Goal: Navigation & Orientation: Find specific page/section

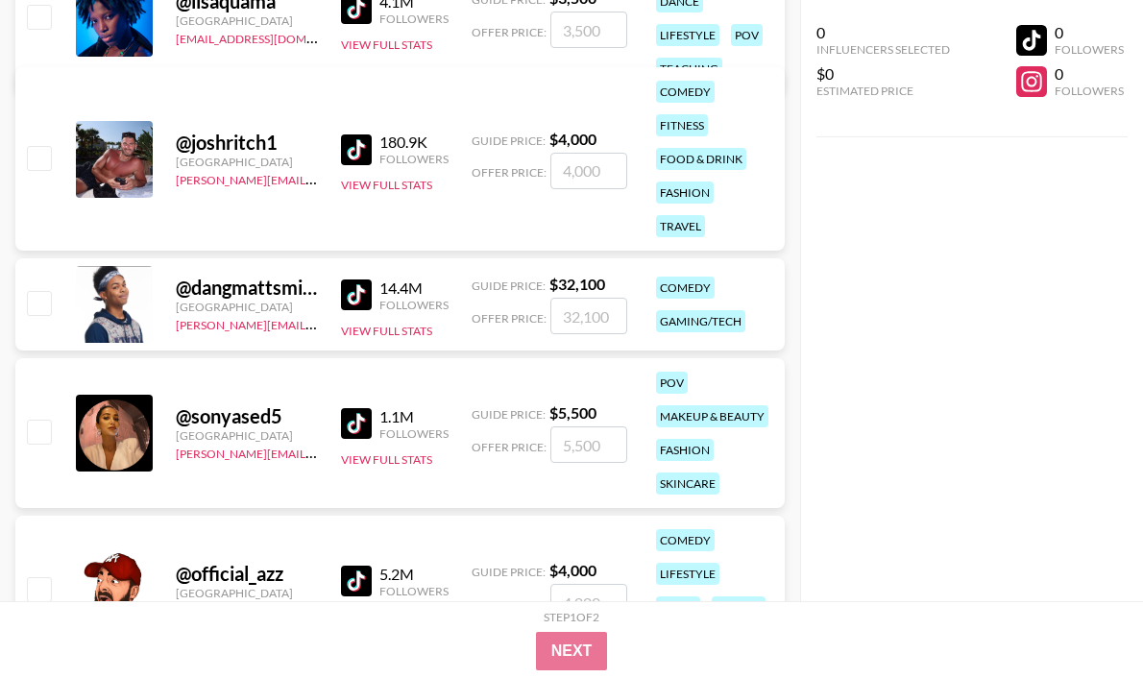
scroll to position [28143, 0]
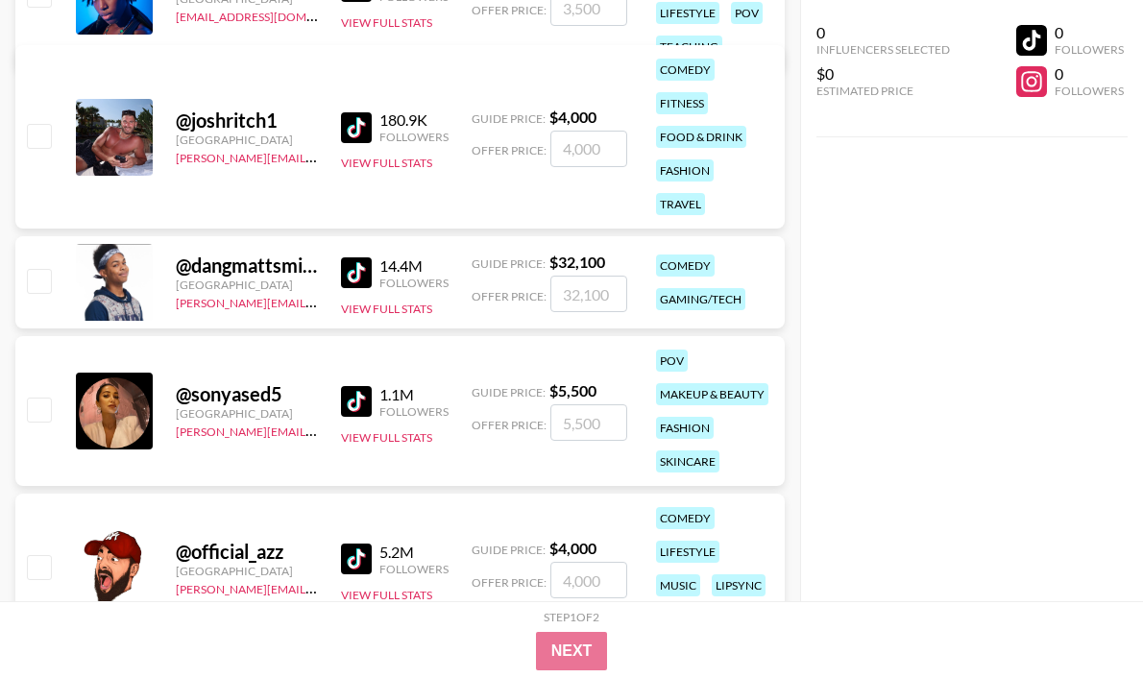
click at [358, 403] on img at bounding box center [356, 401] width 31 height 31
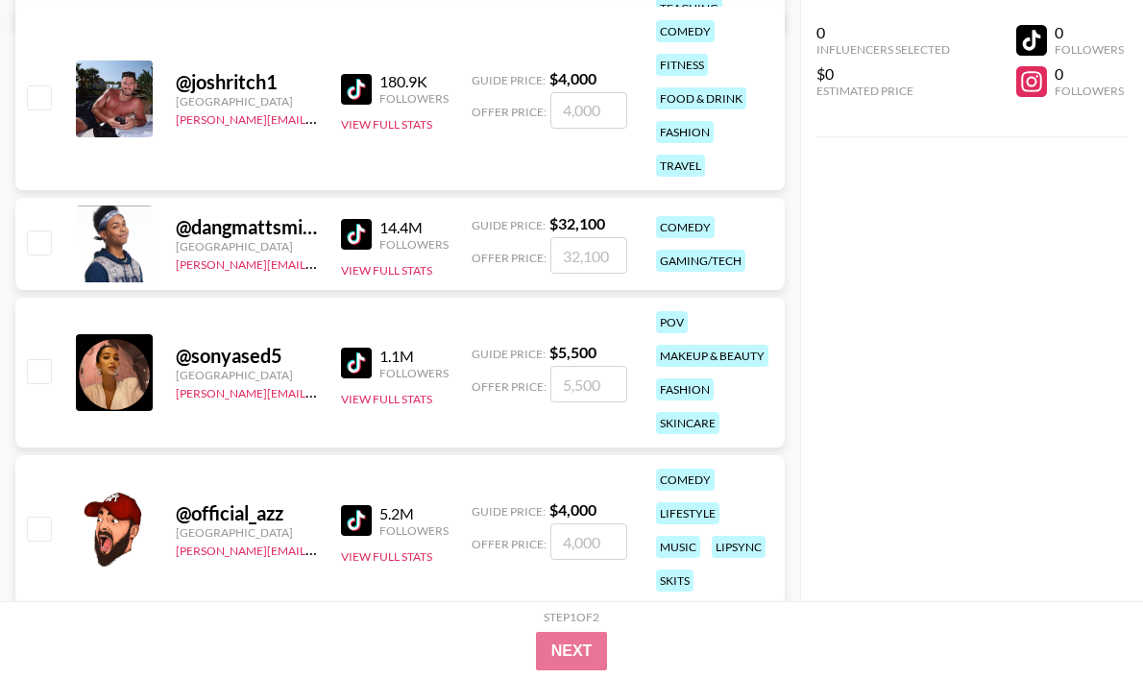
scroll to position [28217, 0]
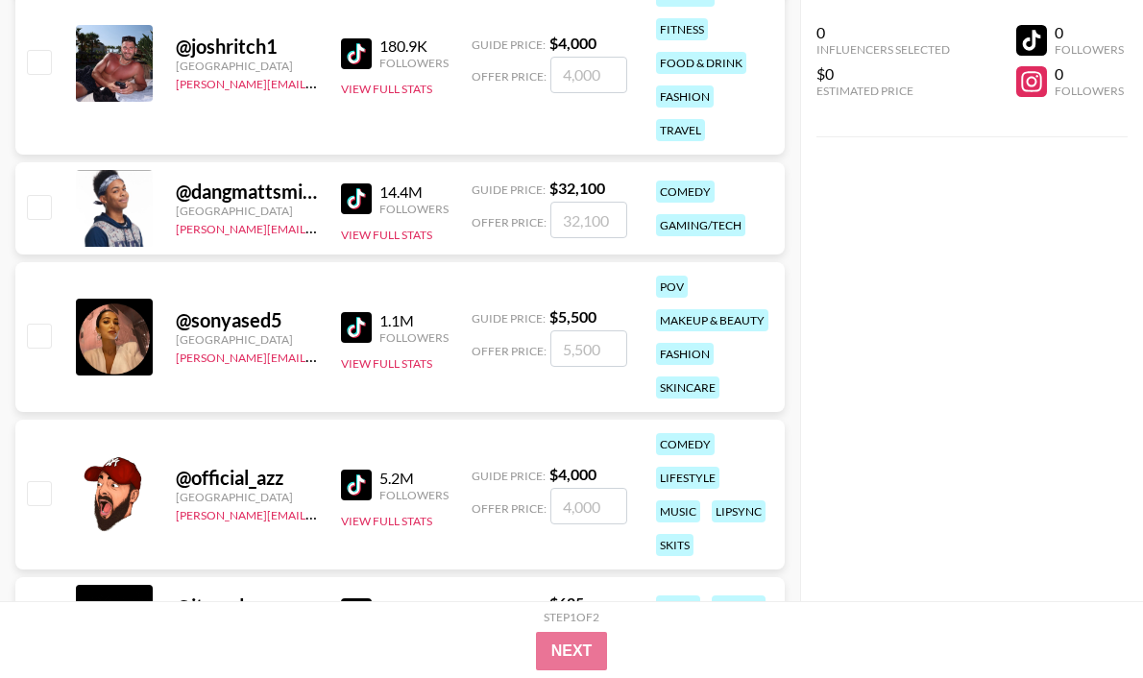
click at [358, 479] on img at bounding box center [356, 485] width 31 height 31
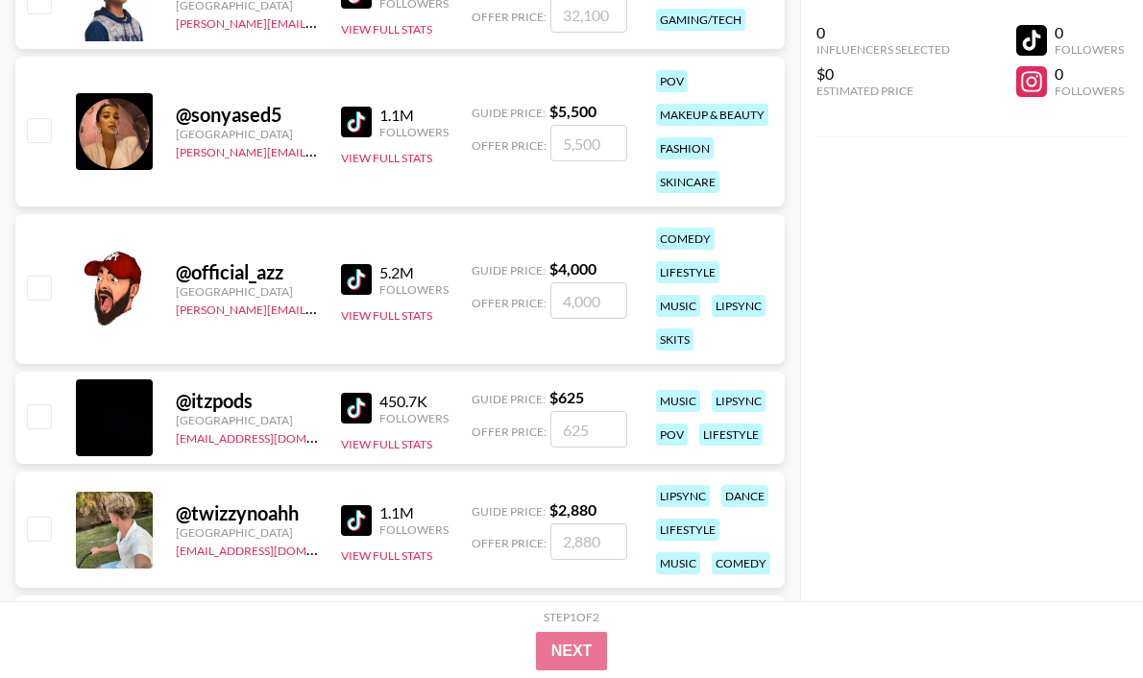
scroll to position [28628, 0]
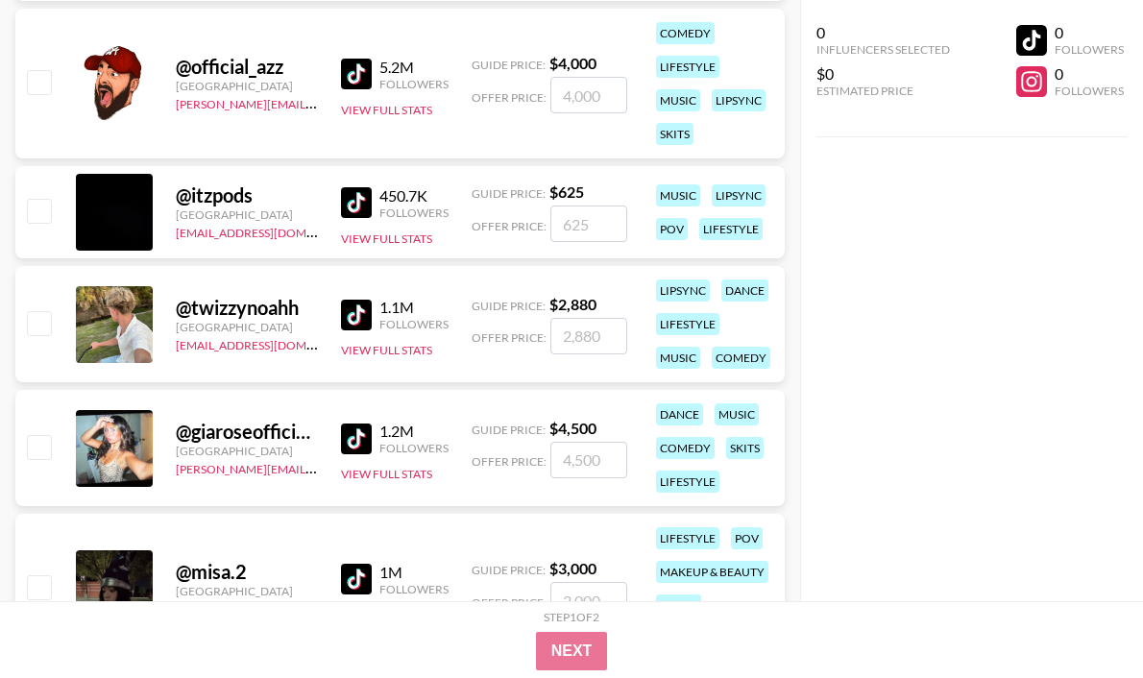
click at [351, 195] on img at bounding box center [356, 202] width 31 height 31
click at [356, 312] on img at bounding box center [356, 315] width 31 height 31
click at [351, 424] on img at bounding box center [356, 439] width 31 height 31
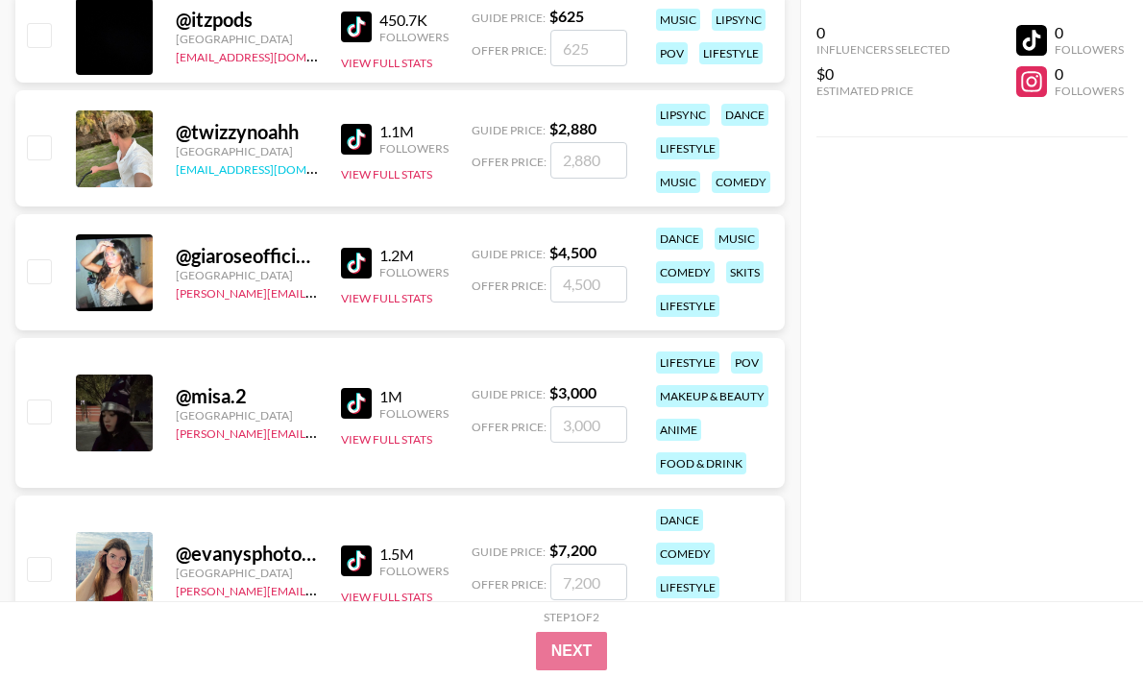
scroll to position [28805, 0]
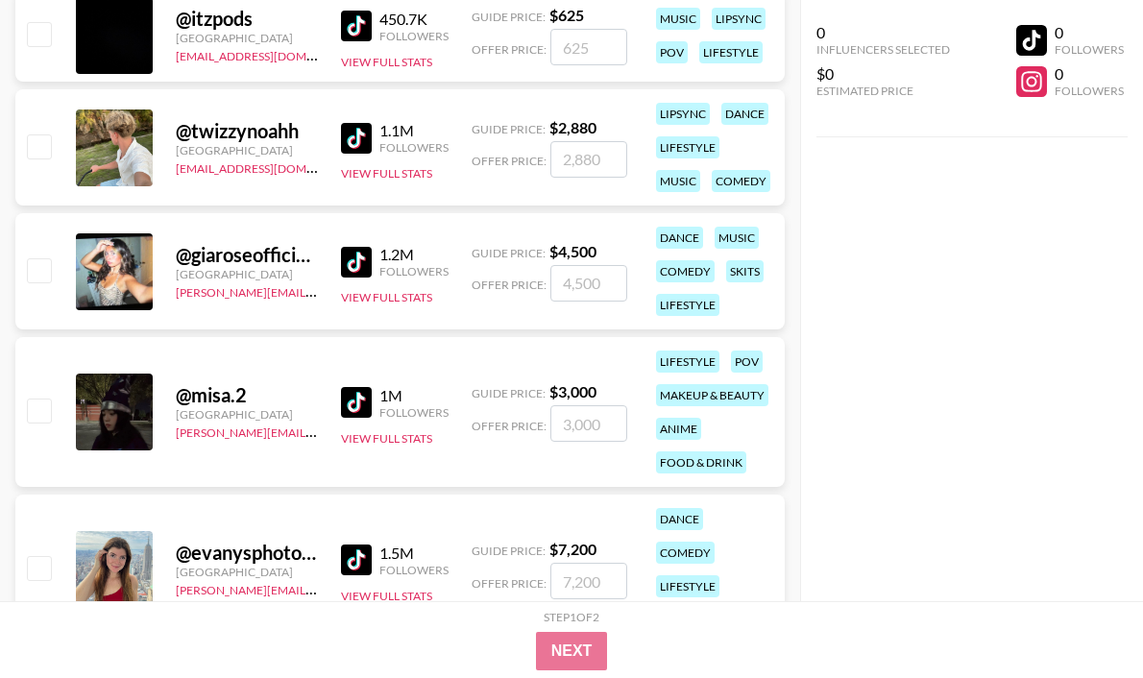
click at [354, 398] on img at bounding box center [356, 402] width 31 height 31
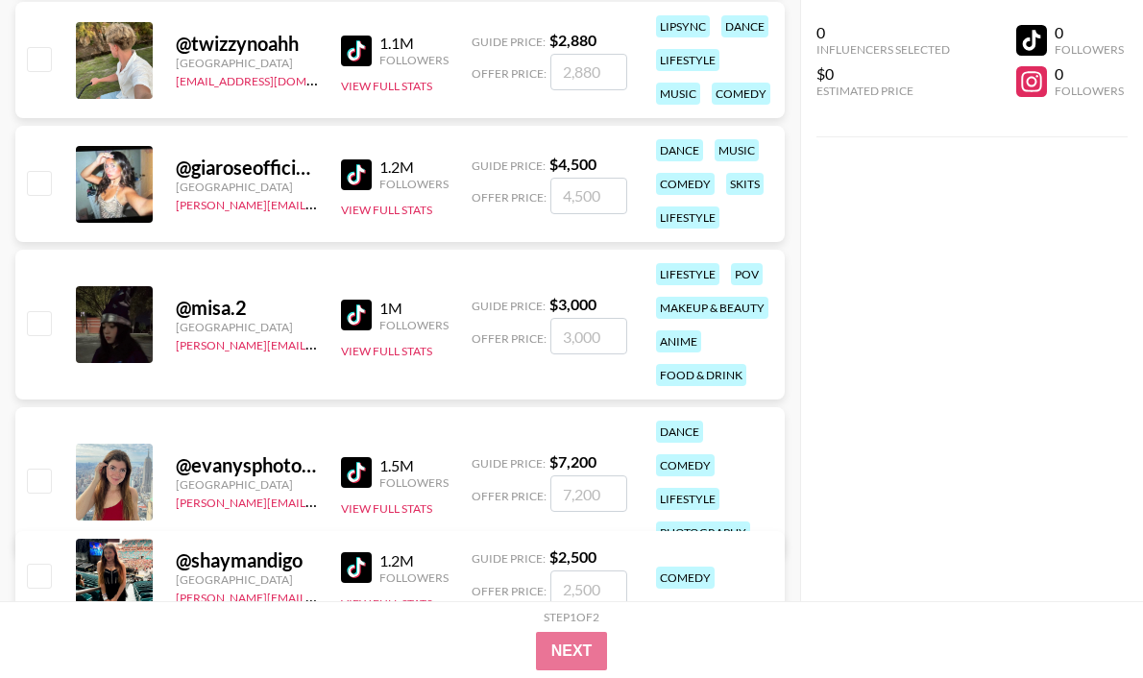
scroll to position [28974, 0]
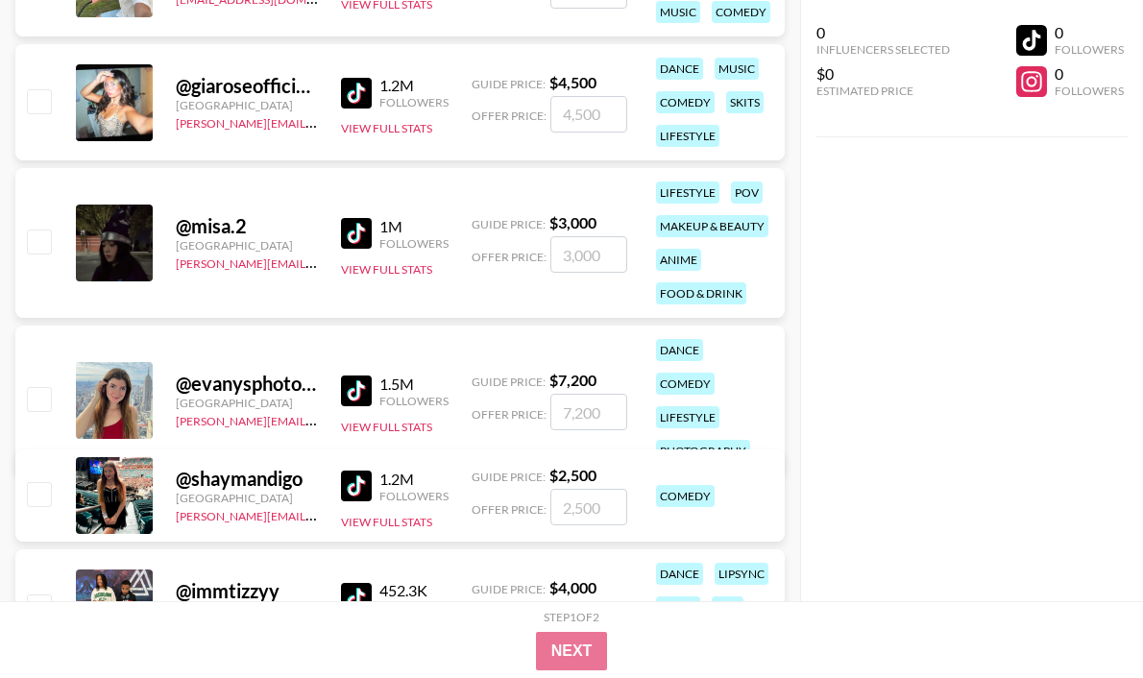
click at [348, 376] on img at bounding box center [356, 391] width 31 height 31
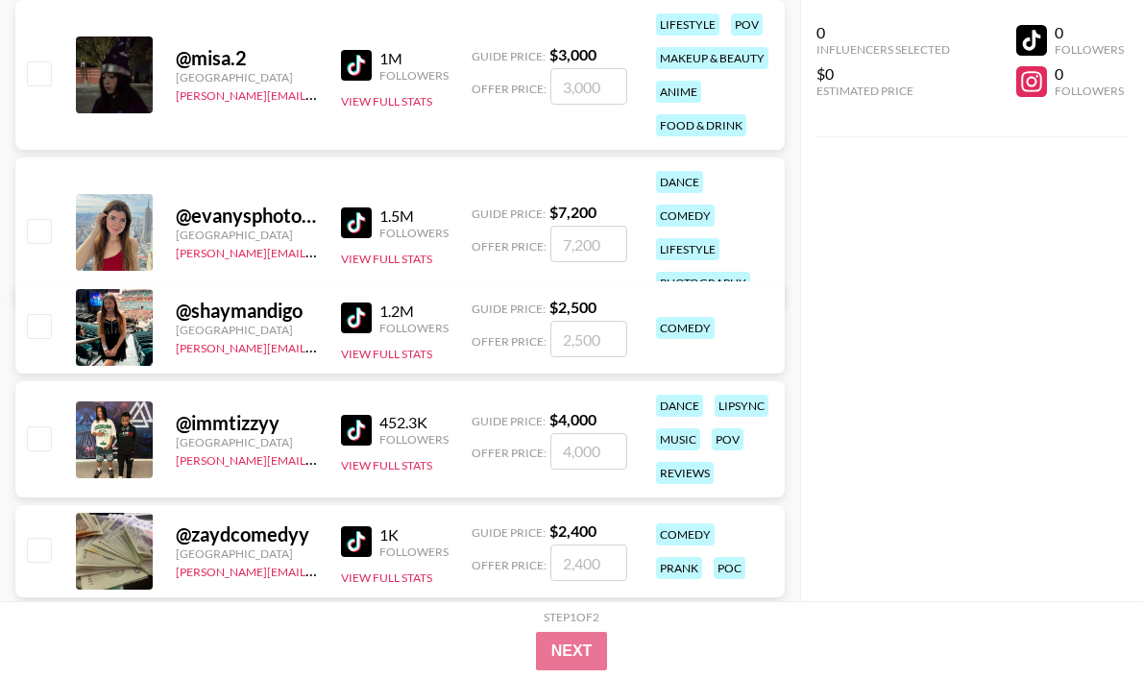
click at [354, 310] on img at bounding box center [356, 318] width 31 height 31
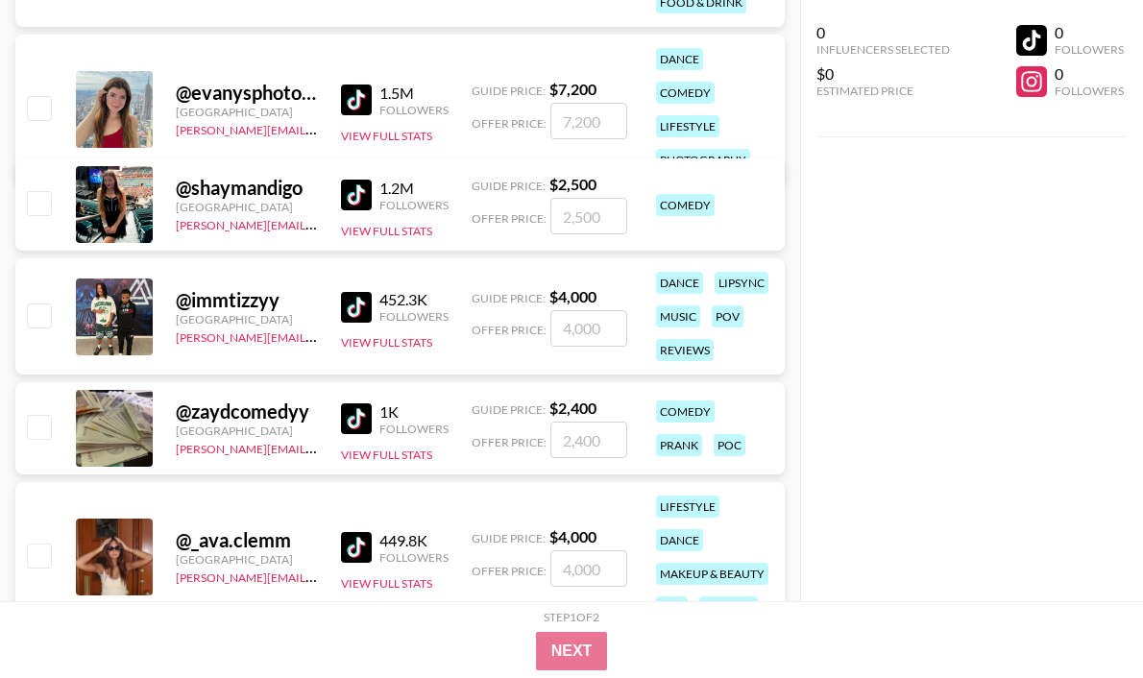
scroll to position [29272, 0]
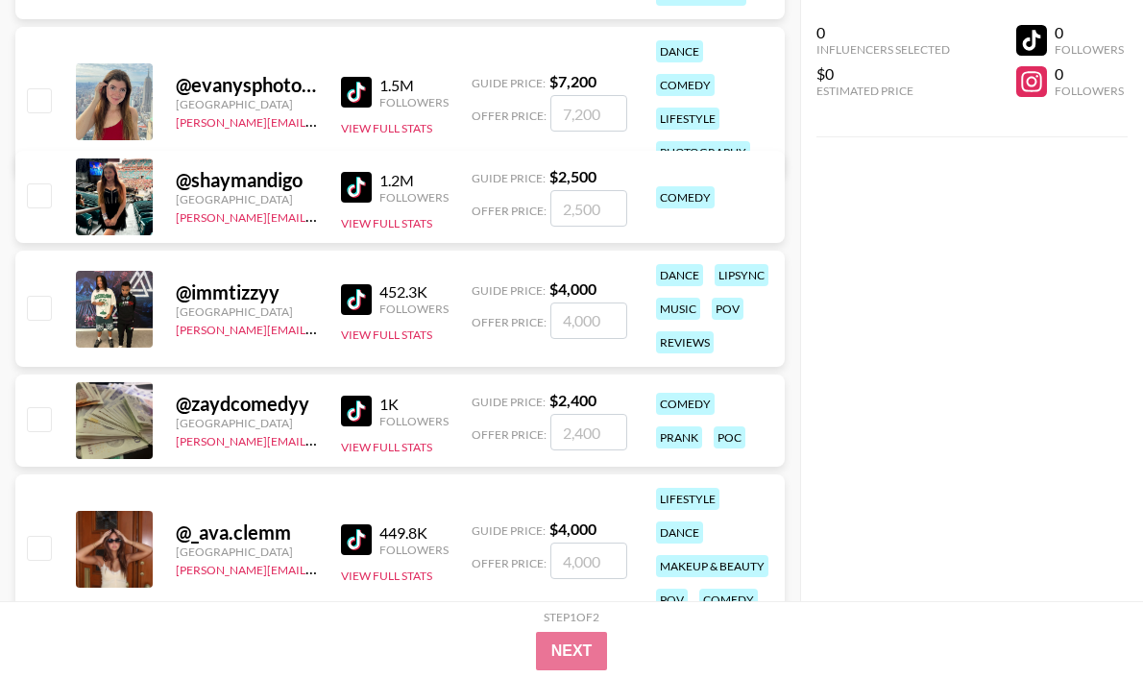
click at [353, 297] on img at bounding box center [356, 299] width 31 height 31
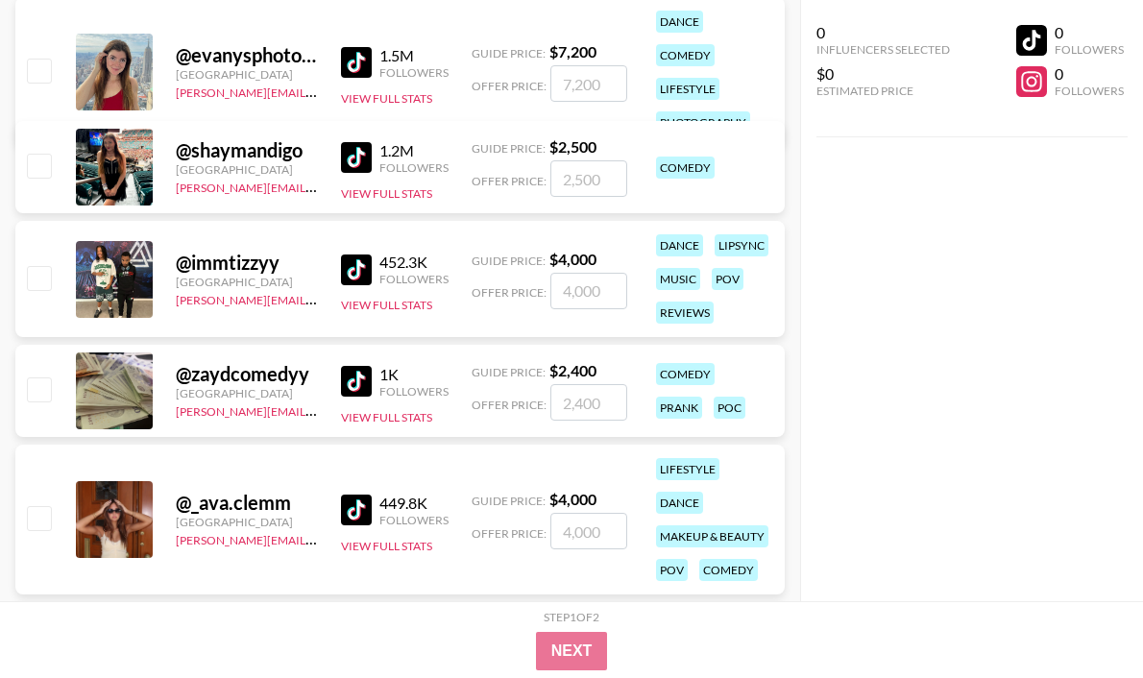
scroll to position [29303, 0]
click at [363, 378] on img at bounding box center [356, 380] width 31 height 31
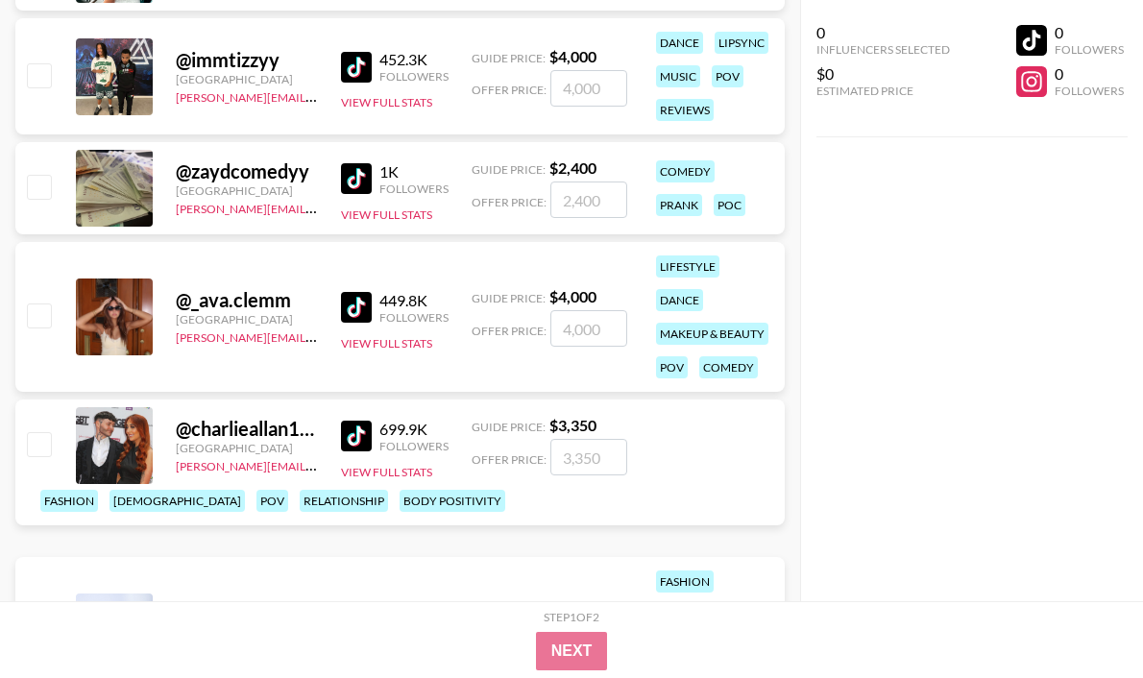
scroll to position [29564, 0]
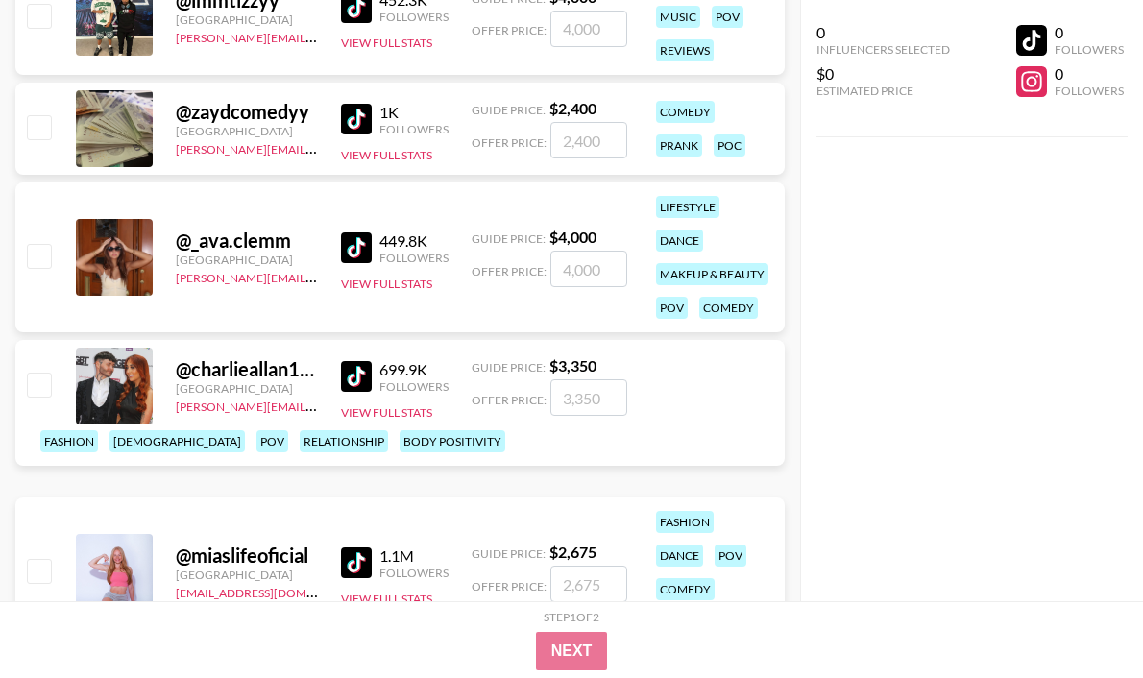
click at [349, 243] on img at bounding box center [356, 247] width 31 height 31
click at [362, 392] on img at bounding box center [356, 376] width 31 height 31
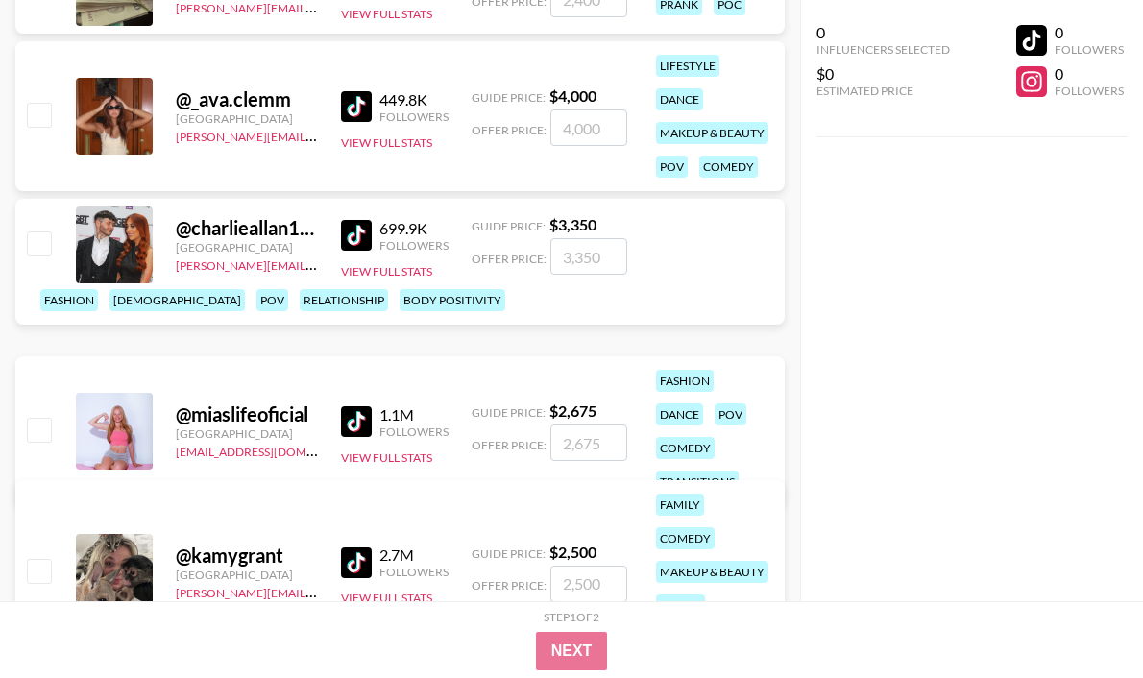
scroll to position [29709, 0]
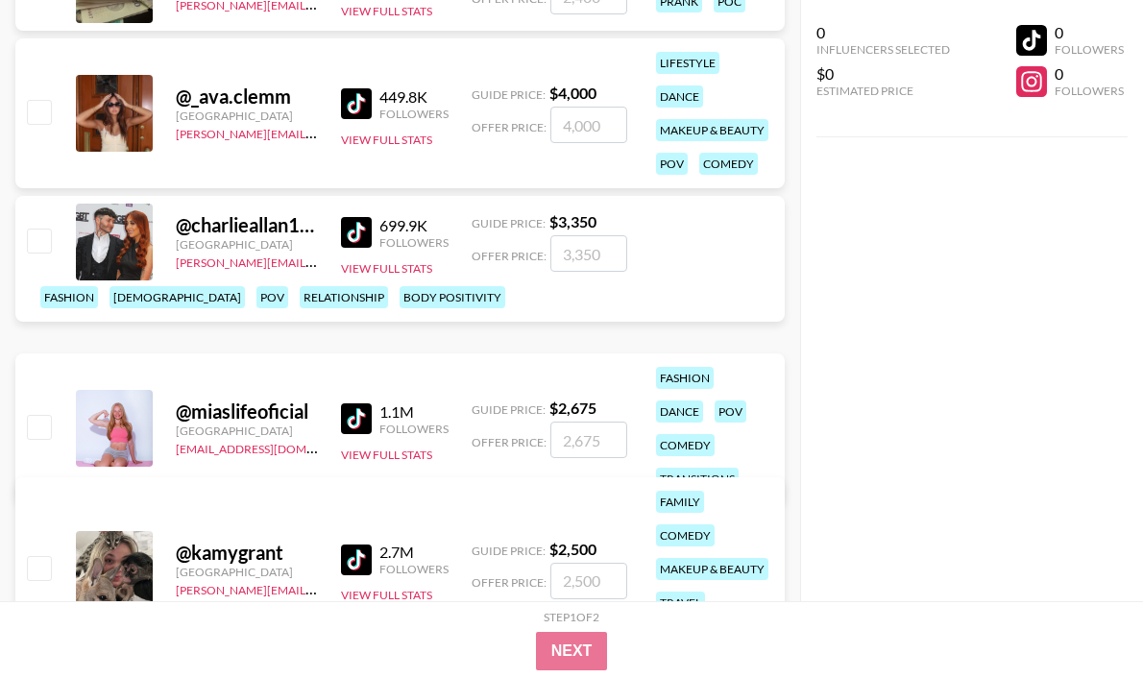
click at [367, 403] on img at bounding box center [356, 418] width 31 height 31
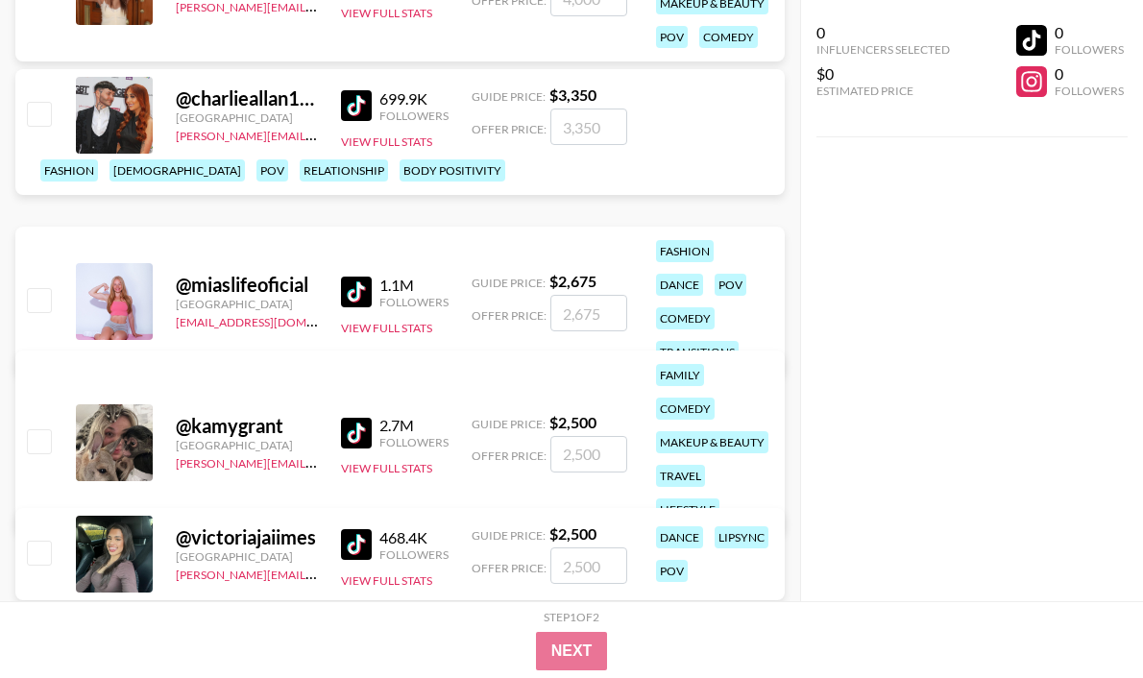
scroll to position [29857, 0]
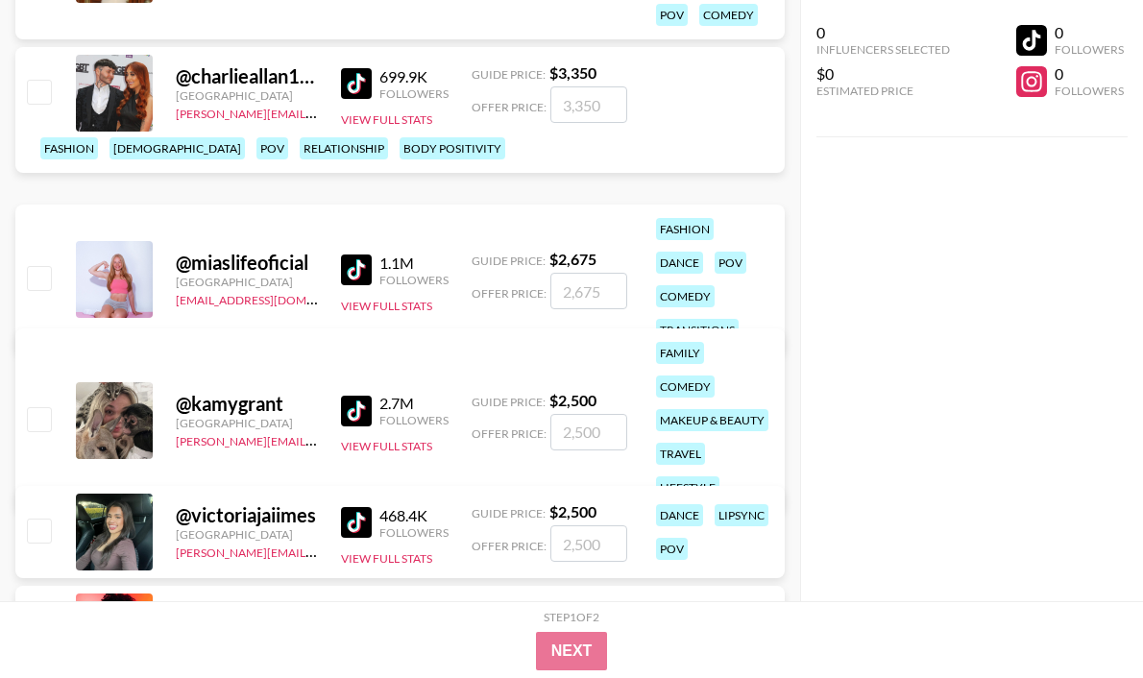
click at [355, 396] on img at bounding box center [356, 411] width 31 height 31
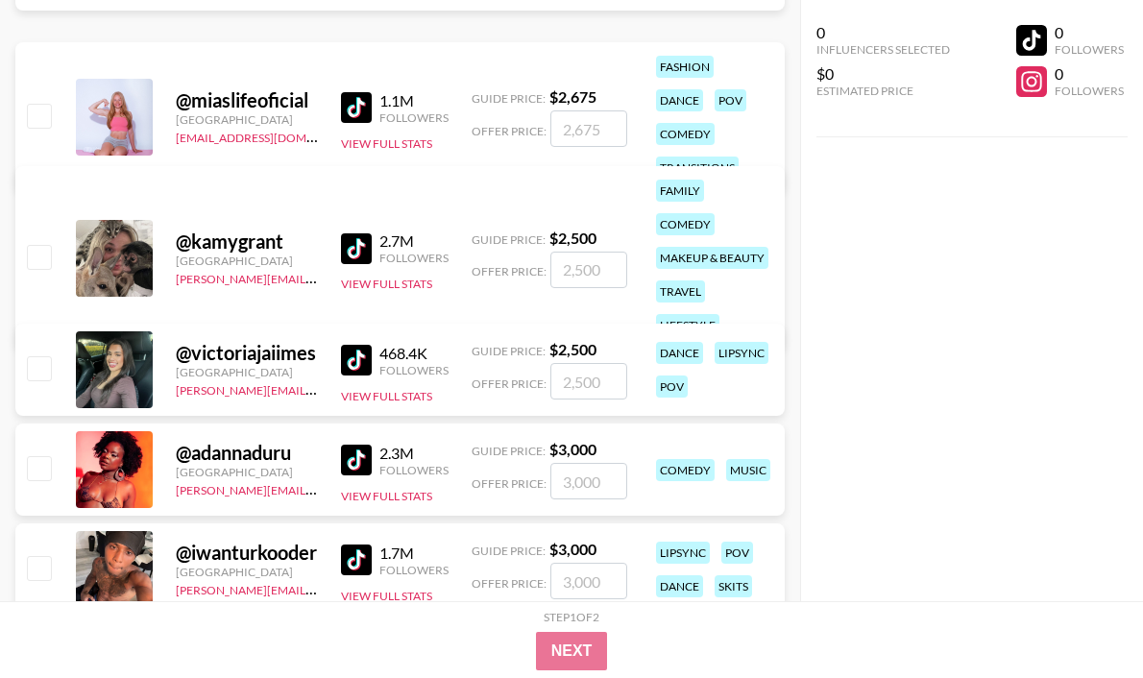
click at [358, 366] on img at bounding box center [356, 360] width 31 height 31
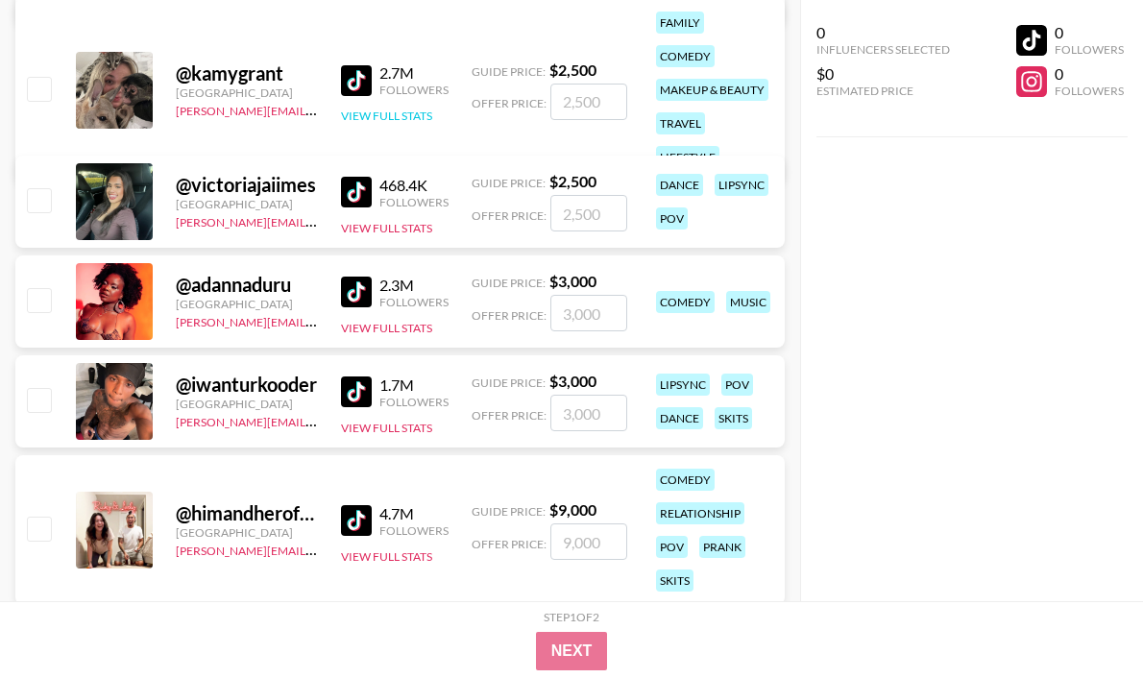
scroll to position [30287, 0]
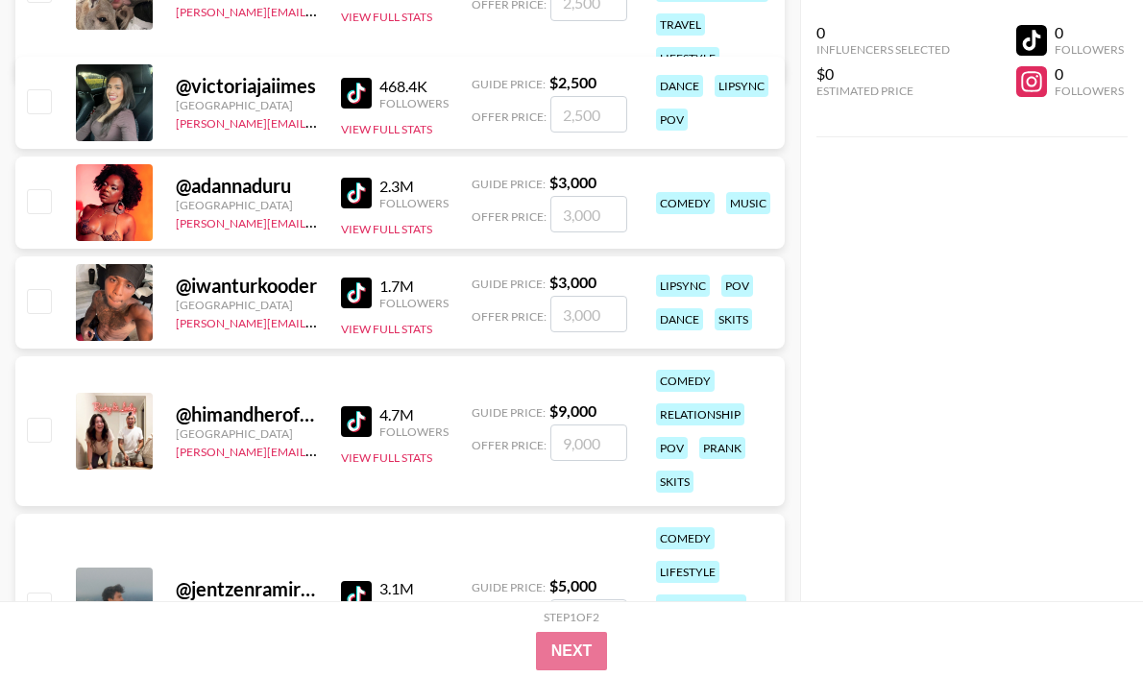
click at [357, 180] on img at bounding box center [356, 193] width 31 height 31
click at [354, 286] on img at bounding box center [356, 293] width 31 height 31
click at [369, 418] on img at bounding box center [356, 421] width 31 height 31
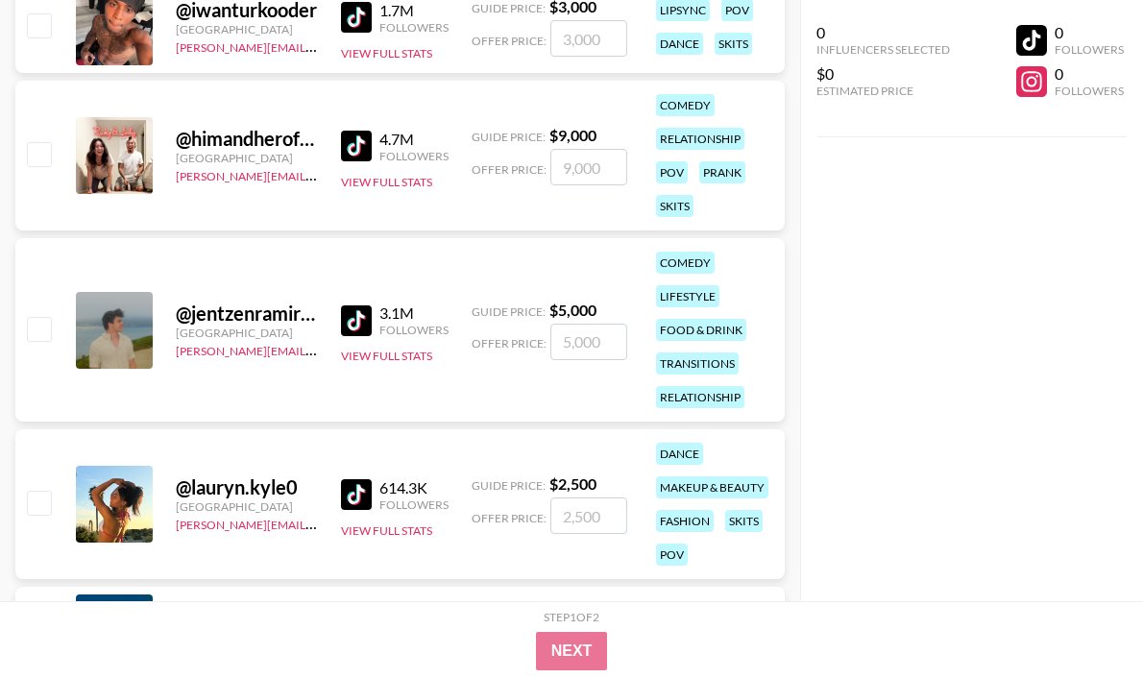
scroll to position [30571, 0]
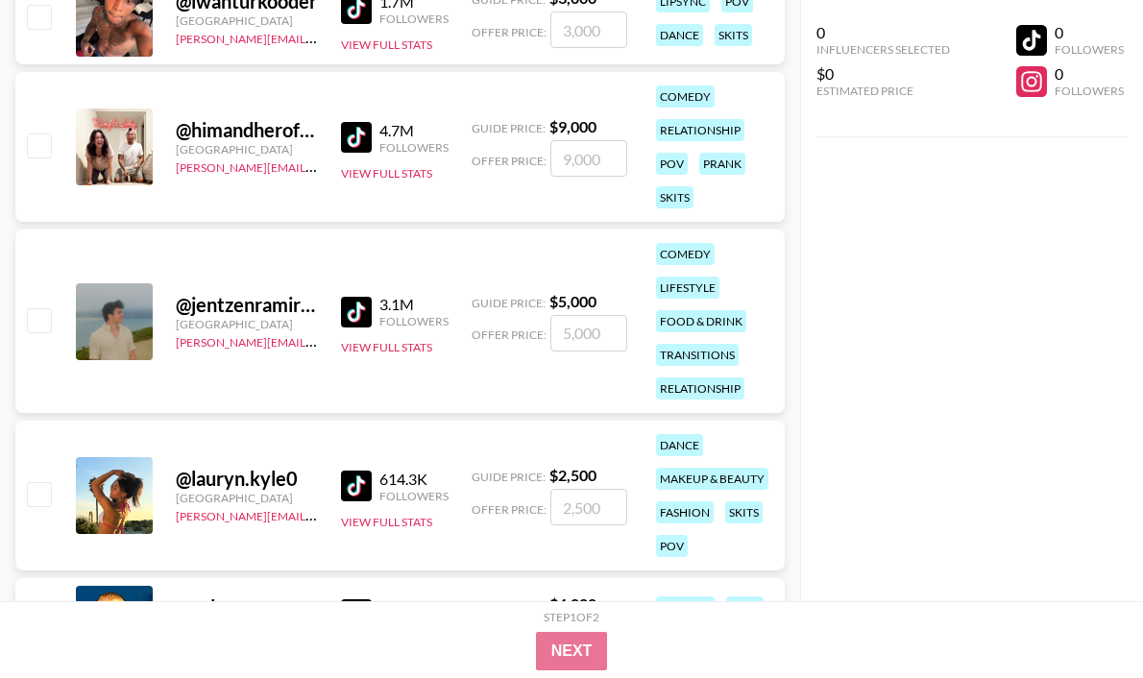
click at [358, 309] on img at bounding box center [356, 312] width 31 height 31
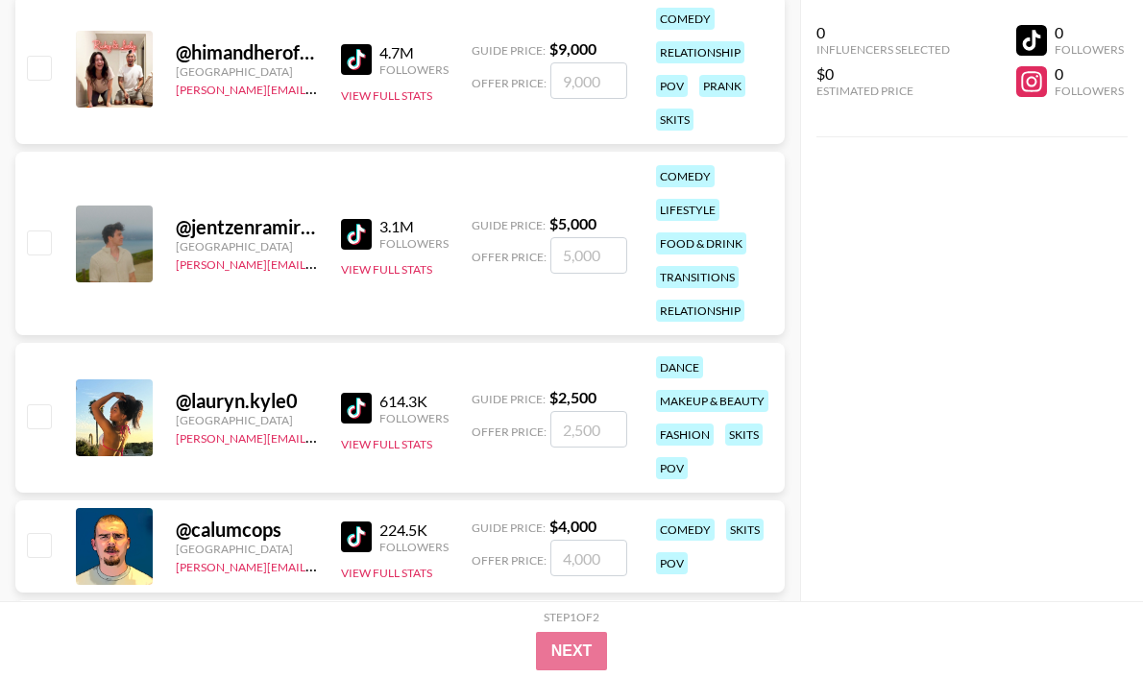
scroll to position [30772, 0]
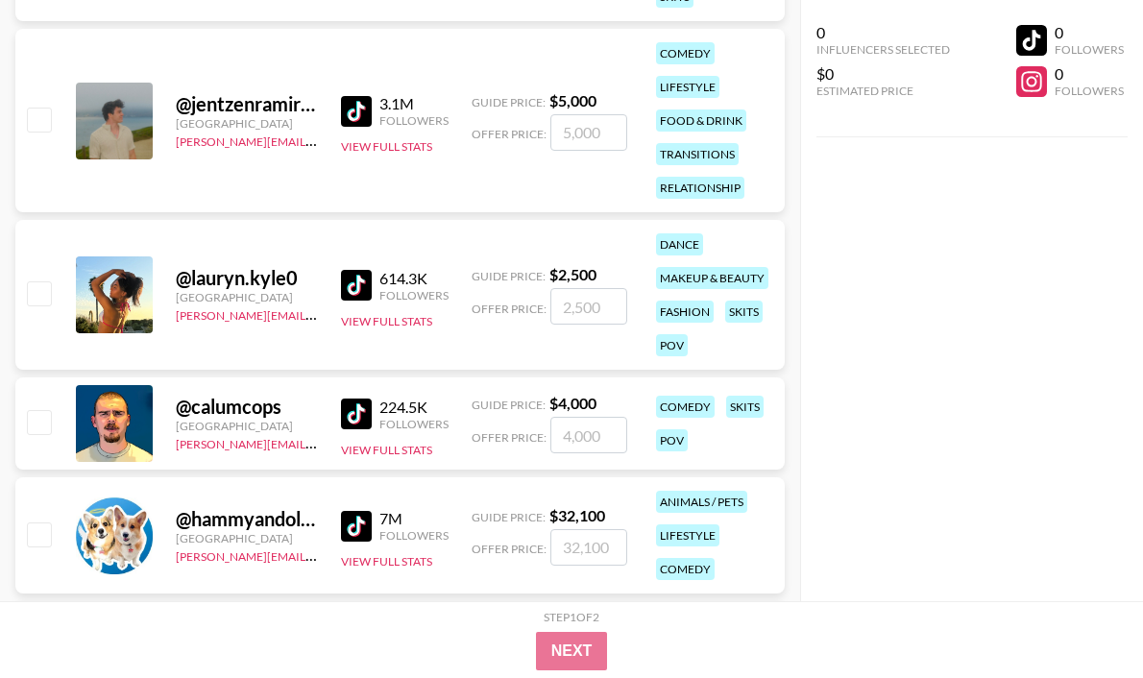
click at [365, 282] on img at bounding box center [356, 285] width 31 height 31
click at [356, 409] on img at bounding box center [356, 414] width 31 height 31
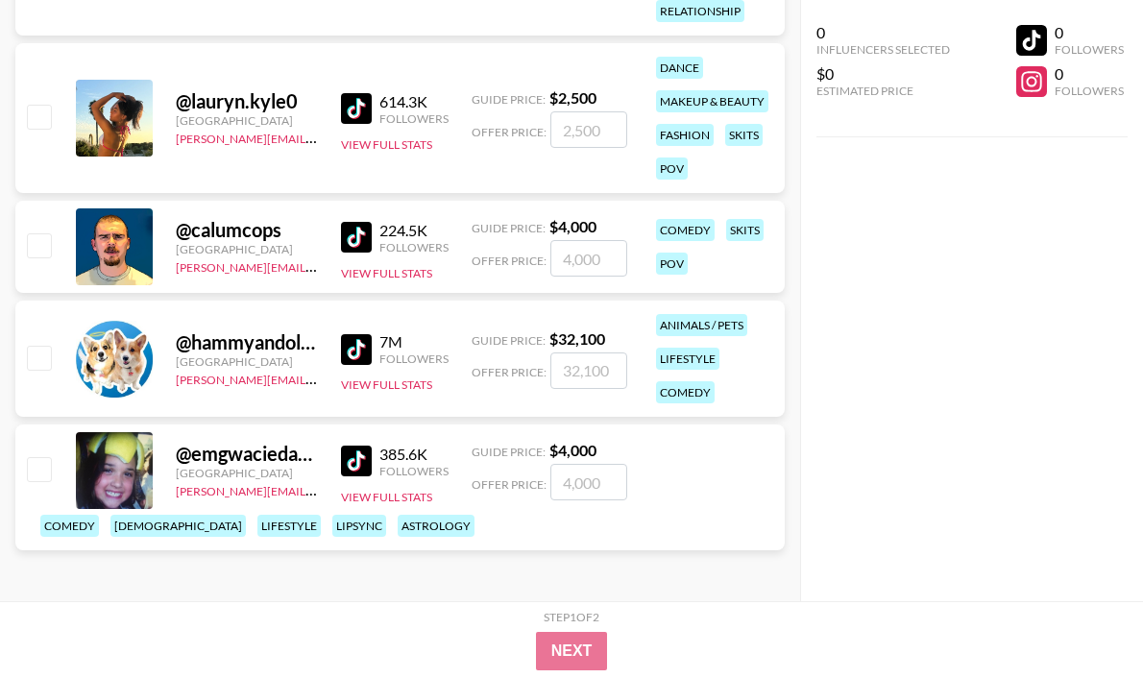
scroll to position [31092, 0]
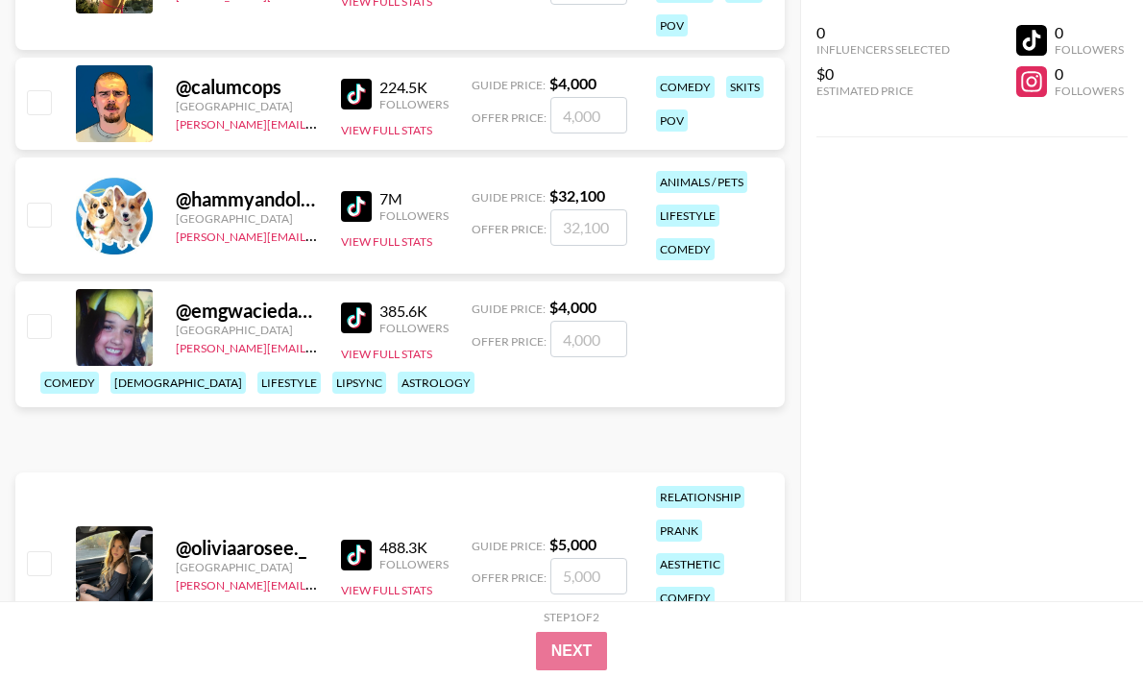
click at [350, 211] on img at bounding box center [356, 206] width 31 height 31
click at [354, 333] on img at bounding box center [356, 318] width 31 height 31
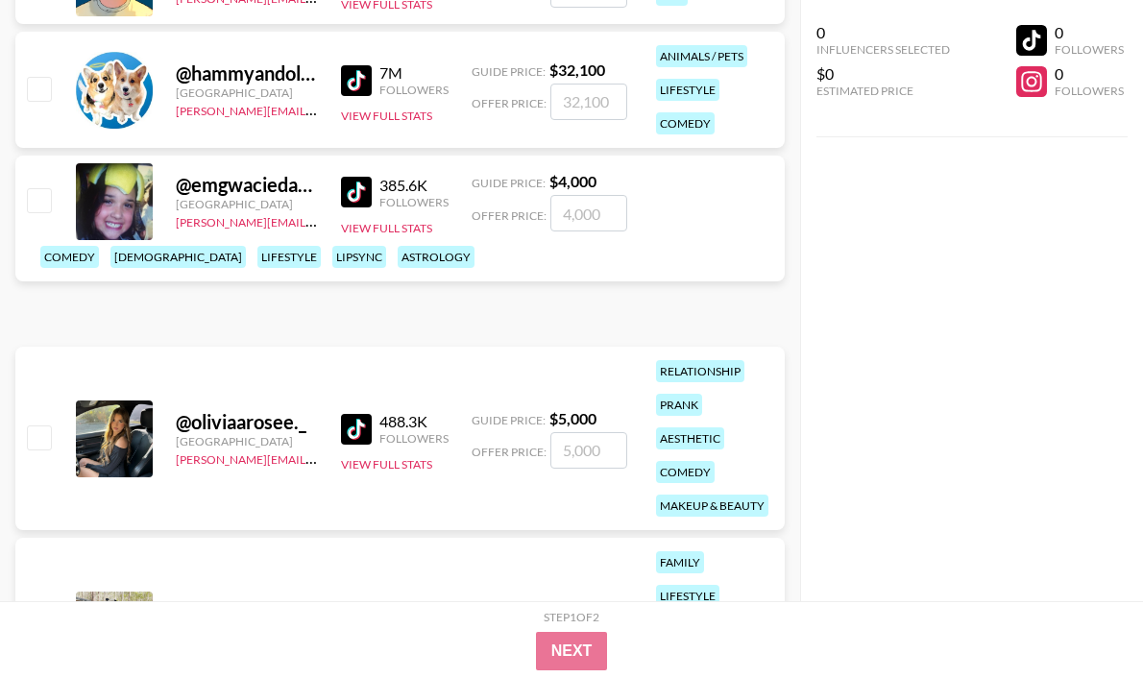
scroll to position [31219, 0]
click at [371, 429] on img at bounding box center [356, 428] width 31 height 31
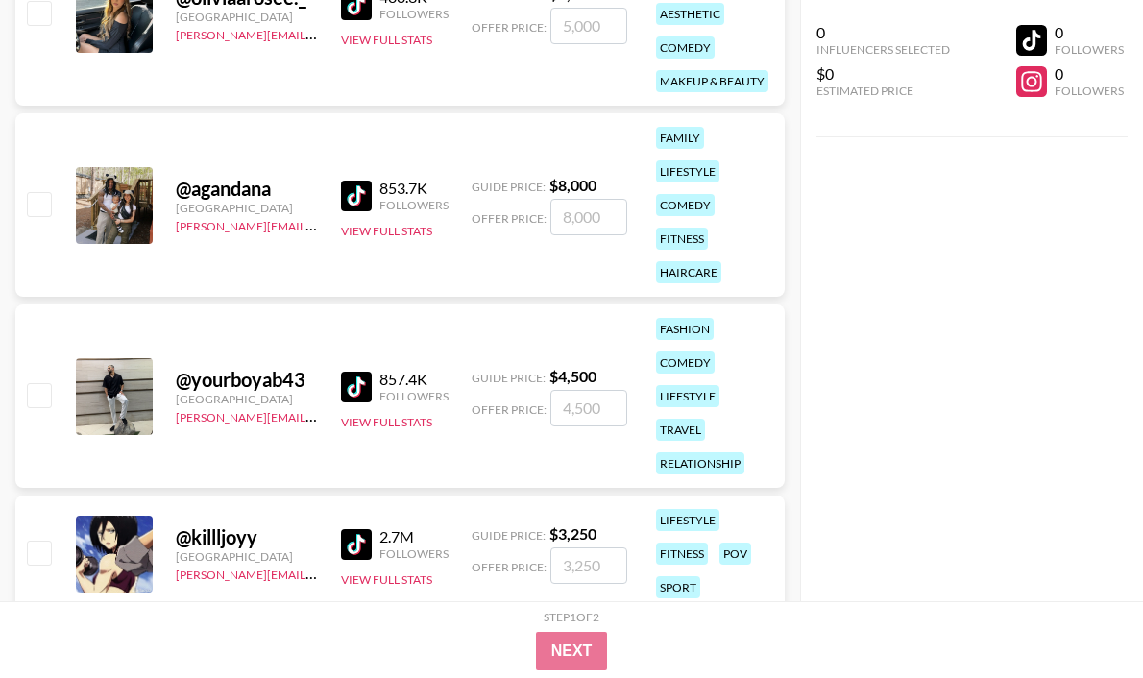
scroll to position [31621, 0]
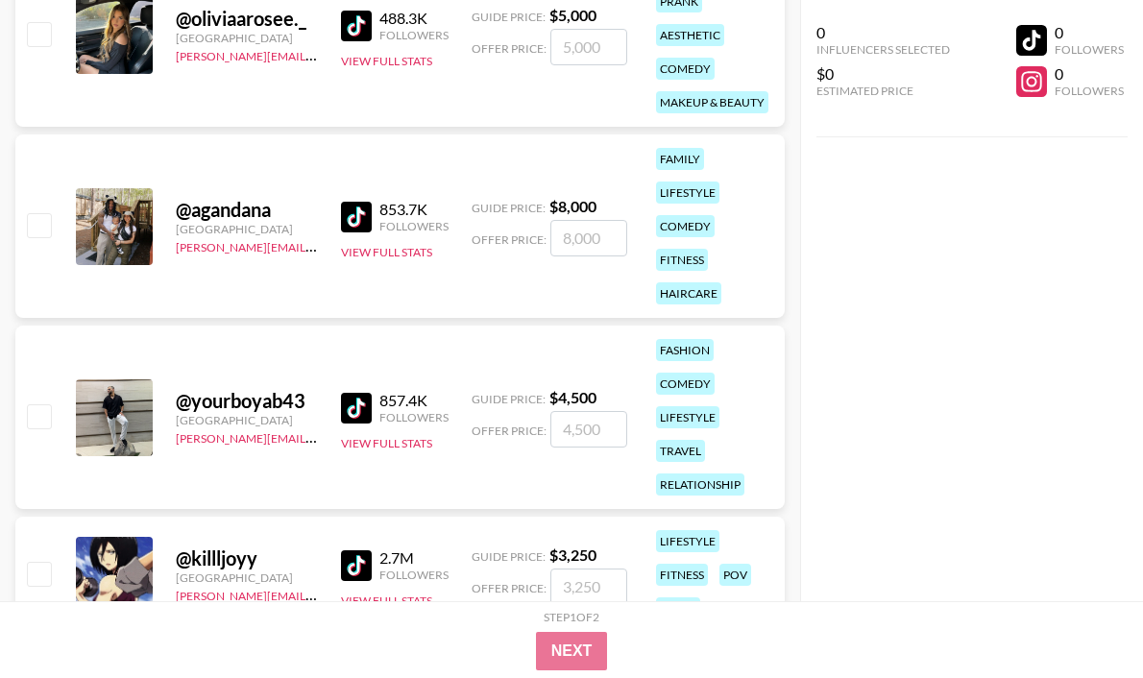
click at [346, 211] on img at bounding box center [356, 217] width 31 height 31
click at [368, 405] on img at bounding box center [356, 408] width 31 height 31
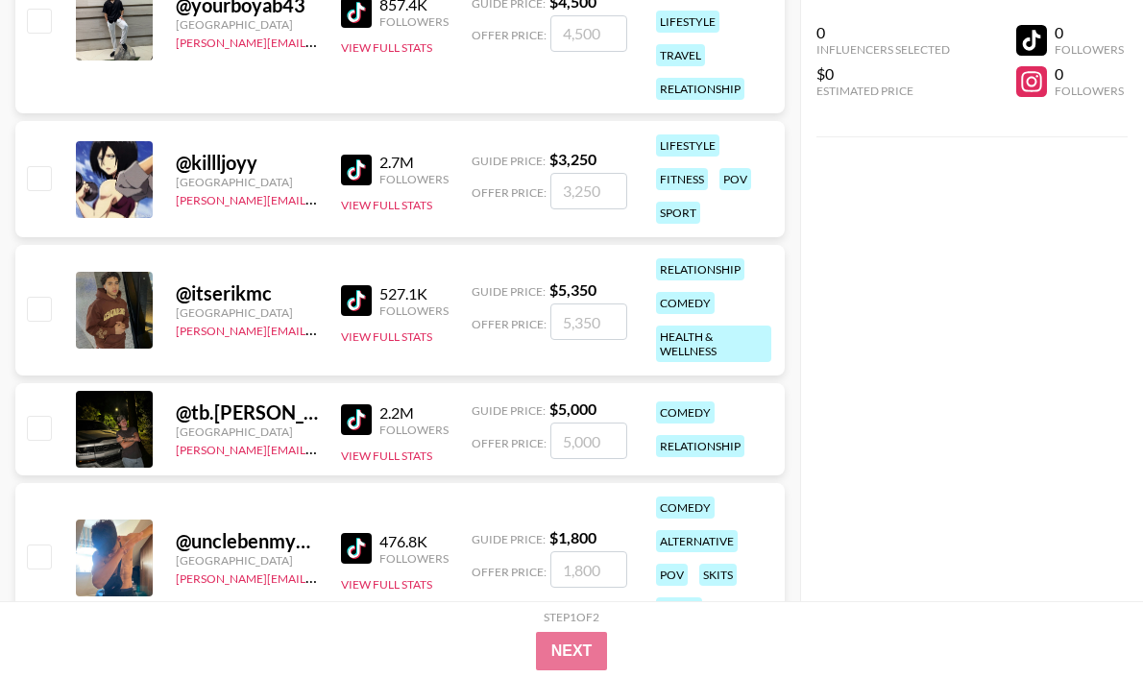
scroll to position [32034, 0]
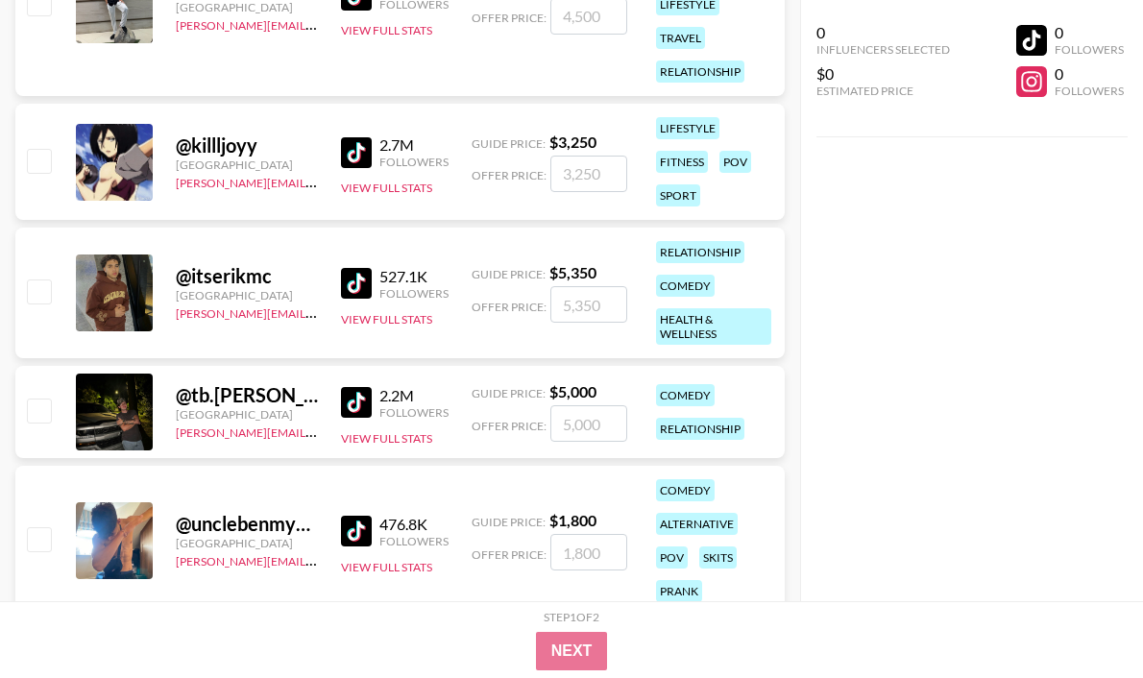
click at [356, 141] on img at bounding box center [356, 152] width 31 height 31
click at [348, 282] on img at bounding box center [356, 283] width 31 height 31
click at [358, 410] on img at bounding box center [356, 402] width 31 height 31
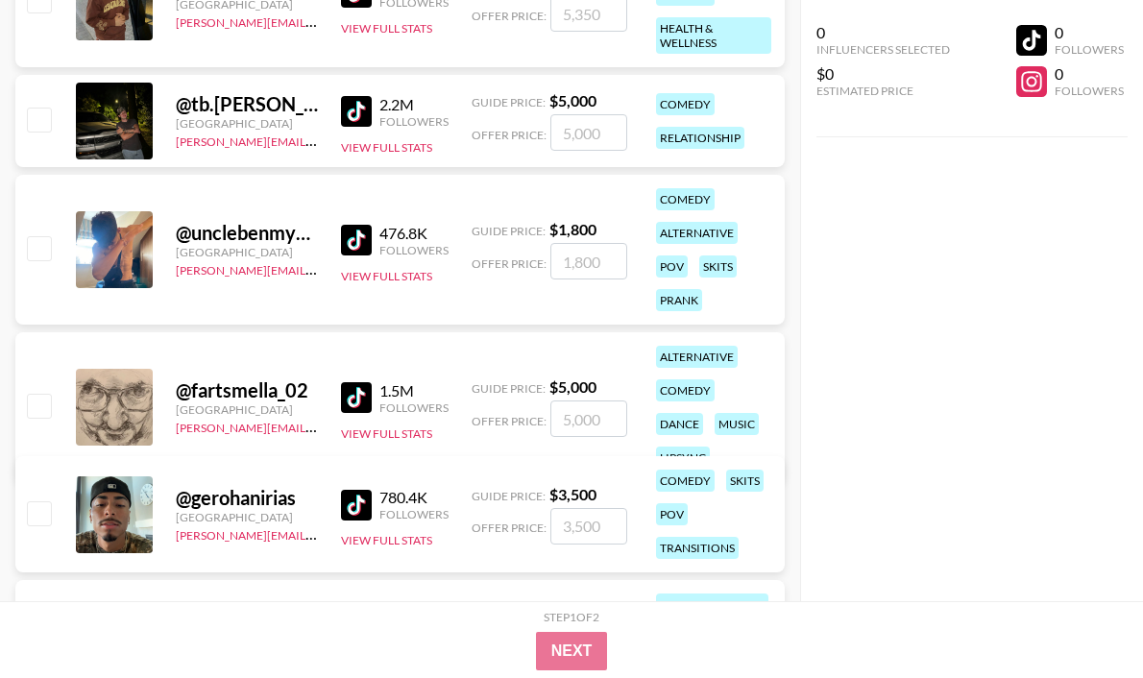
scroll to position [32438, 0]
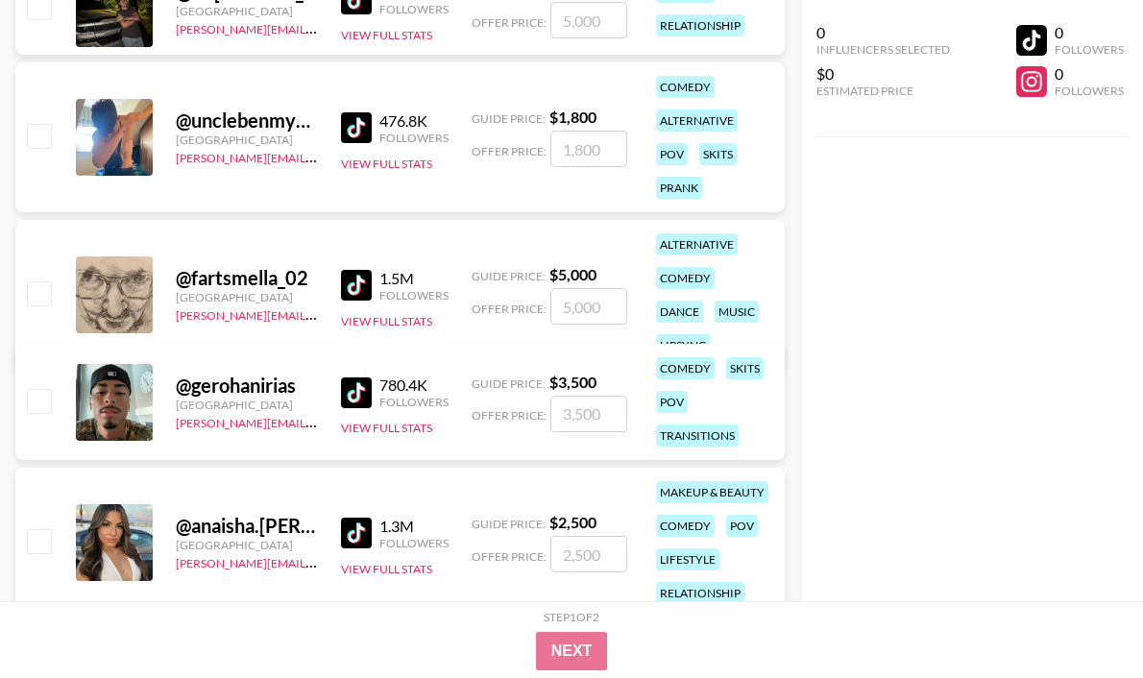
click at [354, 124] on img at bounding box center [356, 127] width 31 height 31
click at [365, 270] on img at bounding box center [356, 285] width 31 height 31
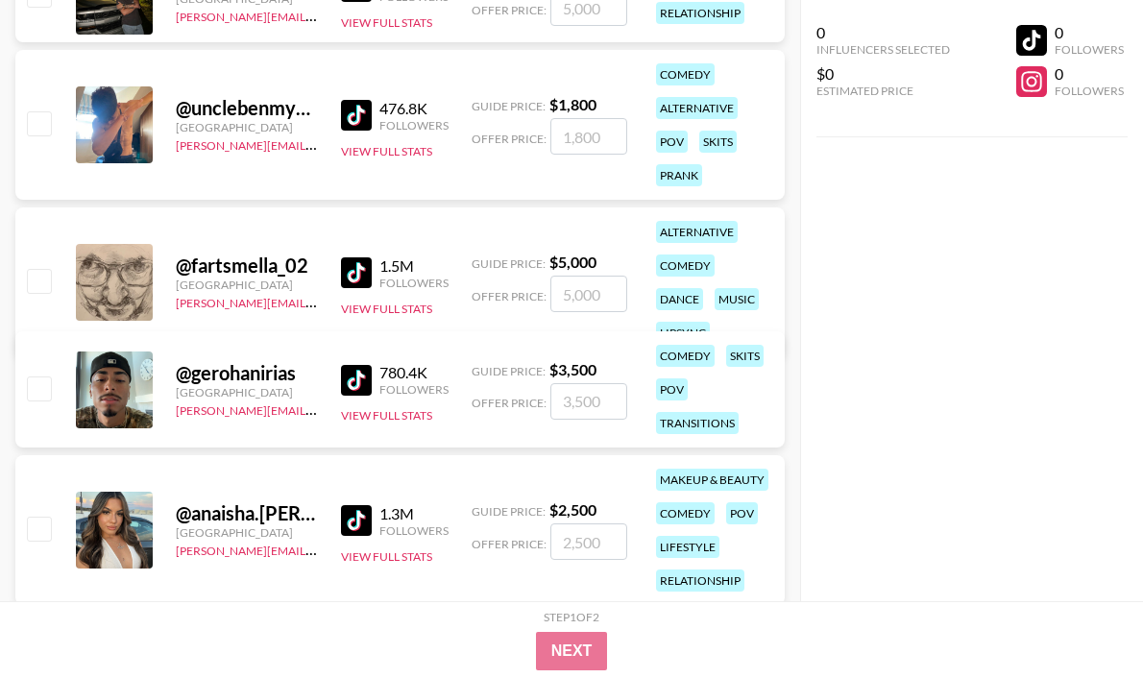
scroll to position [32469, 0]
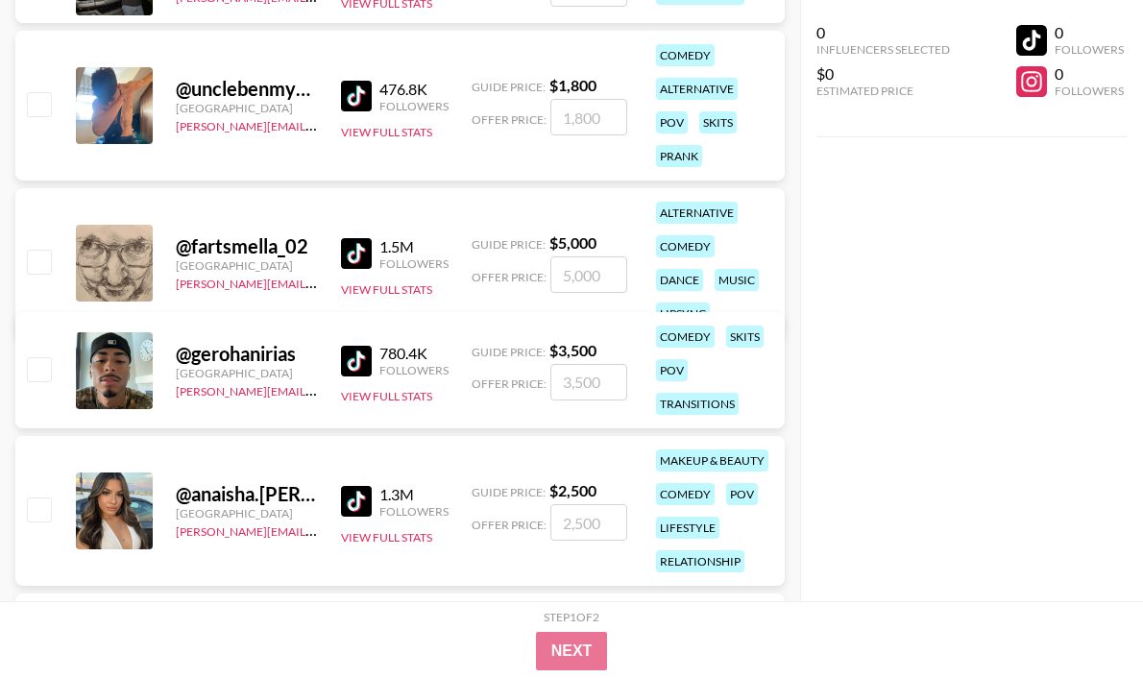
click at [365, 361] on img at bounding box center [356, 361] width 31 height 31
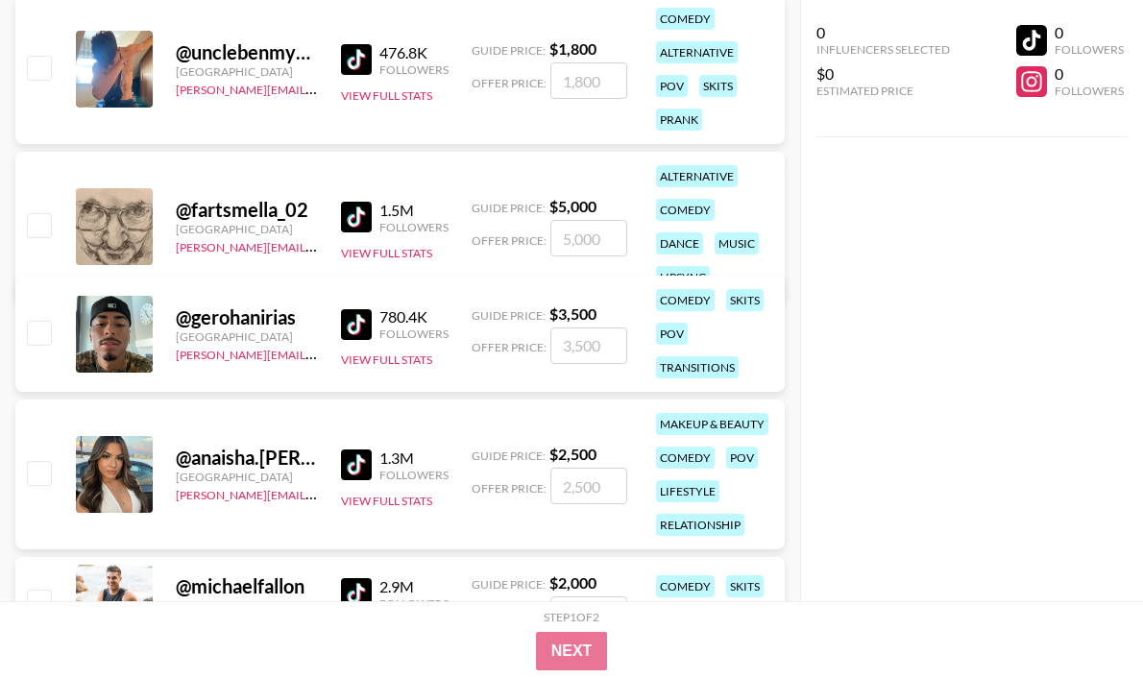
scroll to position [32618, 0]
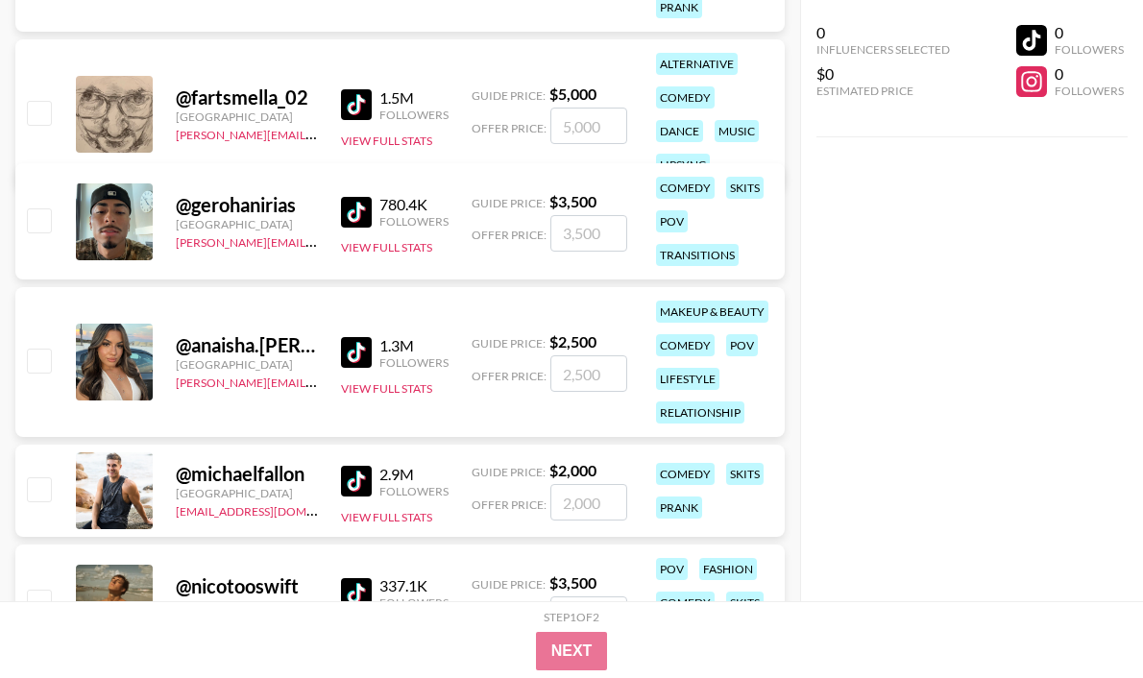
click at [359, 354] on img at bounding box center [356, 352] width 31 height 31
click at [362, 474] on img at bounding box center [356, 481] width 31 height 31
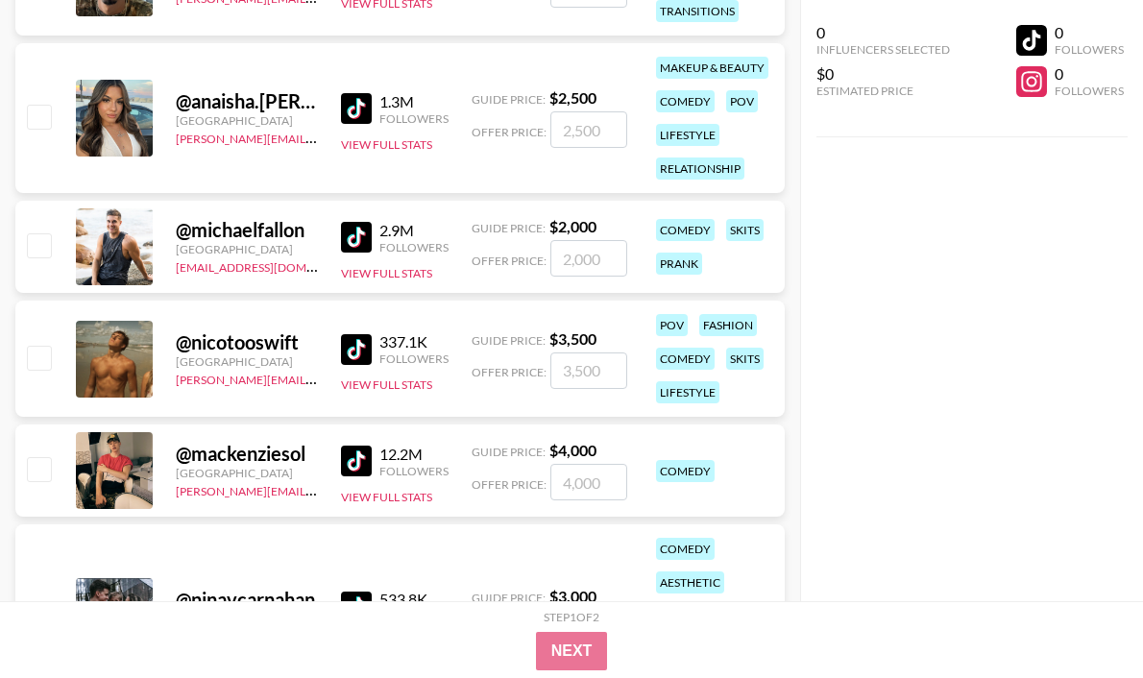
scroll to position [32887, 0]
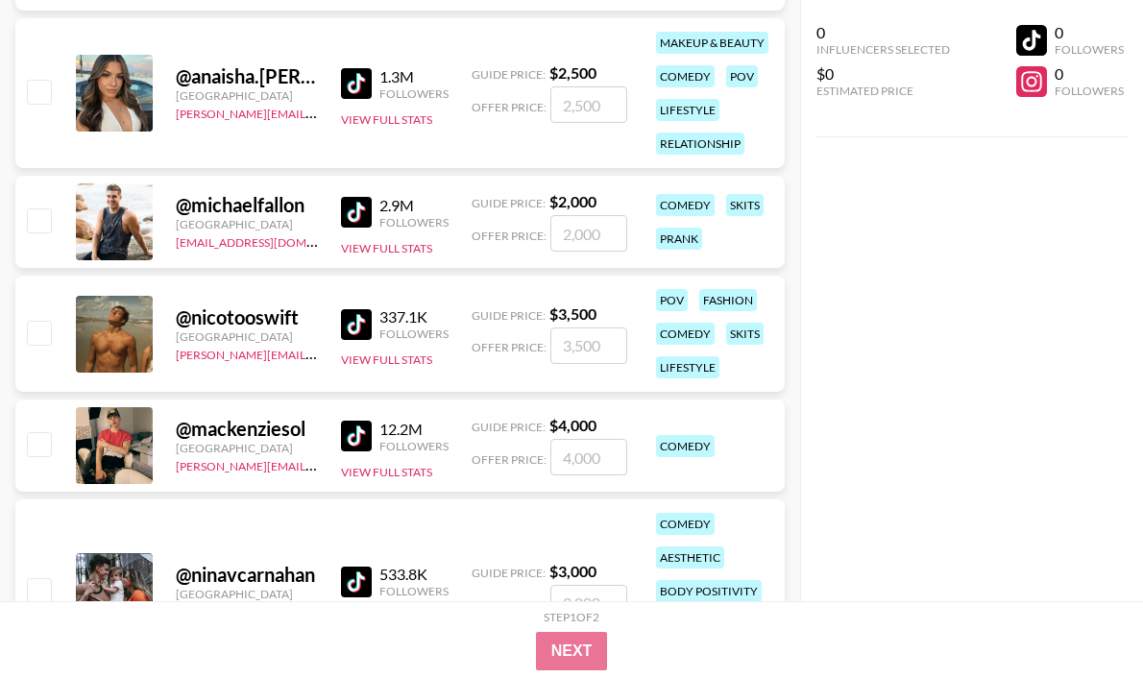
click at [358, 319] on img at bounding box center [356, 324] width 31 height 31
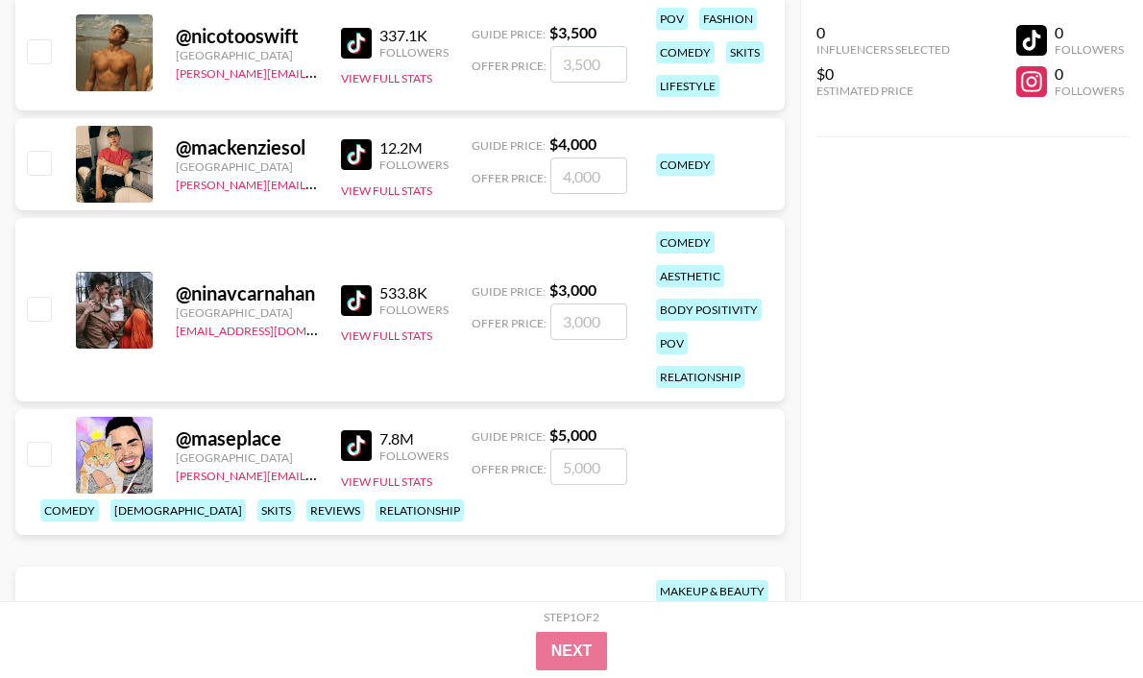
scroll to position [33258, 0]
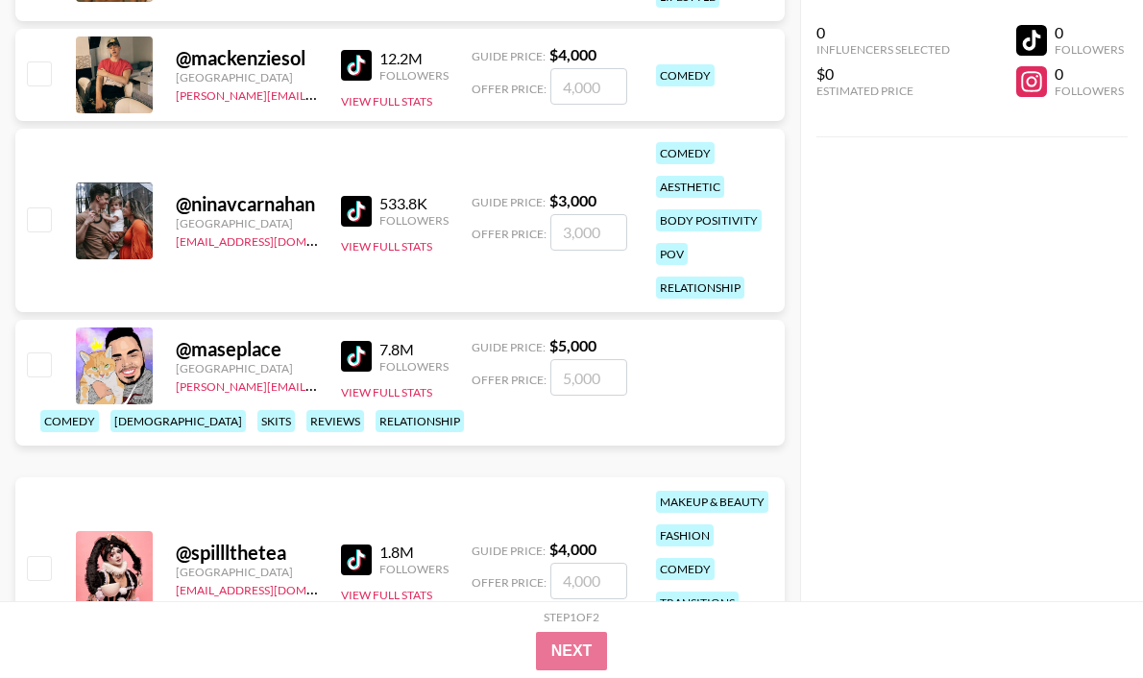
click at [354, 54] on img at bounding box center [356, 65] width 31 height 31
click at [354, 206] on img at bounding box center [356, 211] width 31 height 31
click at [349, 372] on img at bounding box center [356, 356] width 31 height 31
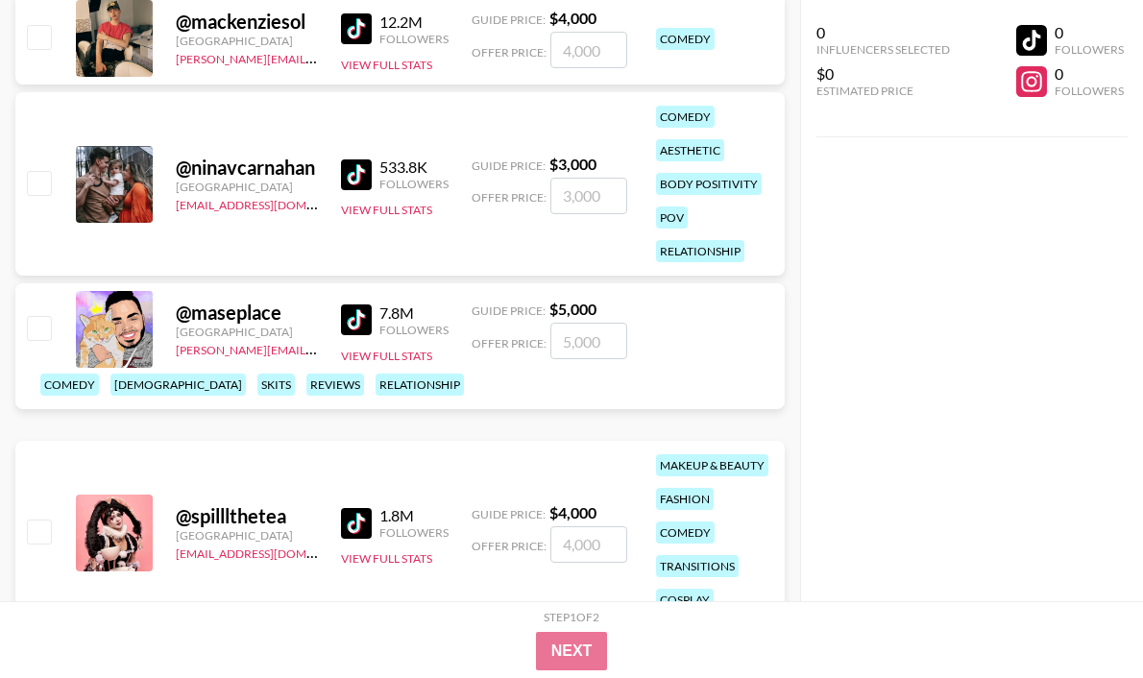
scroll to position [33471, 0]
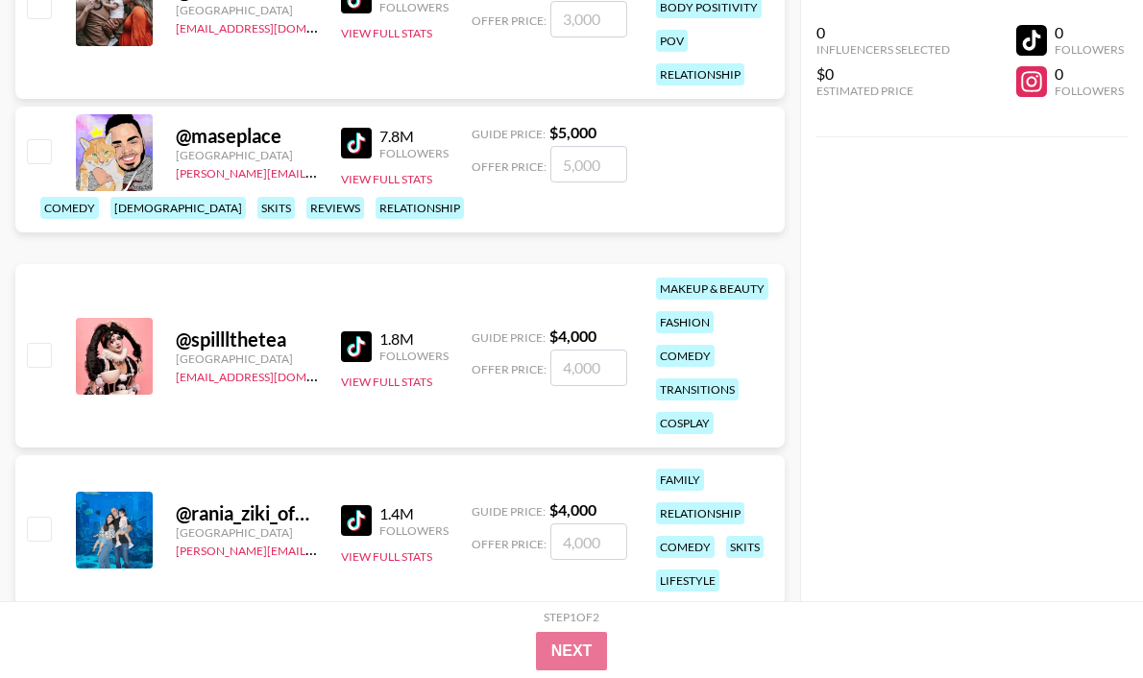
click at [361, 346] on img at bounding box center [356, 346] width 31 height 31
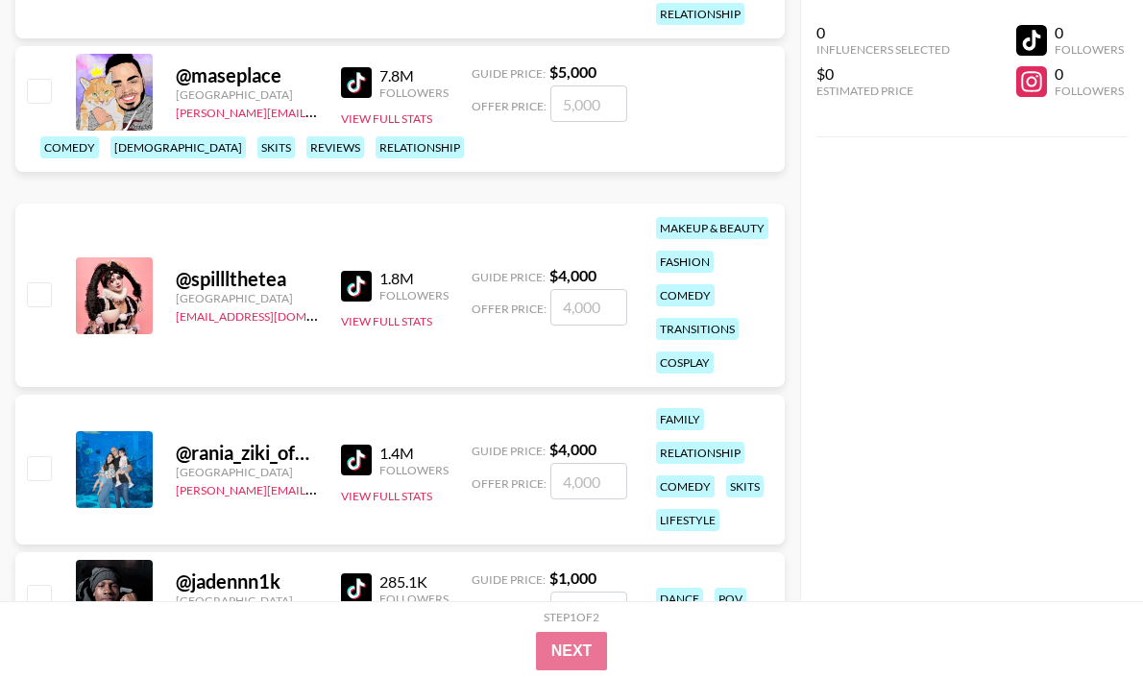
scroll to position [33639, 0]
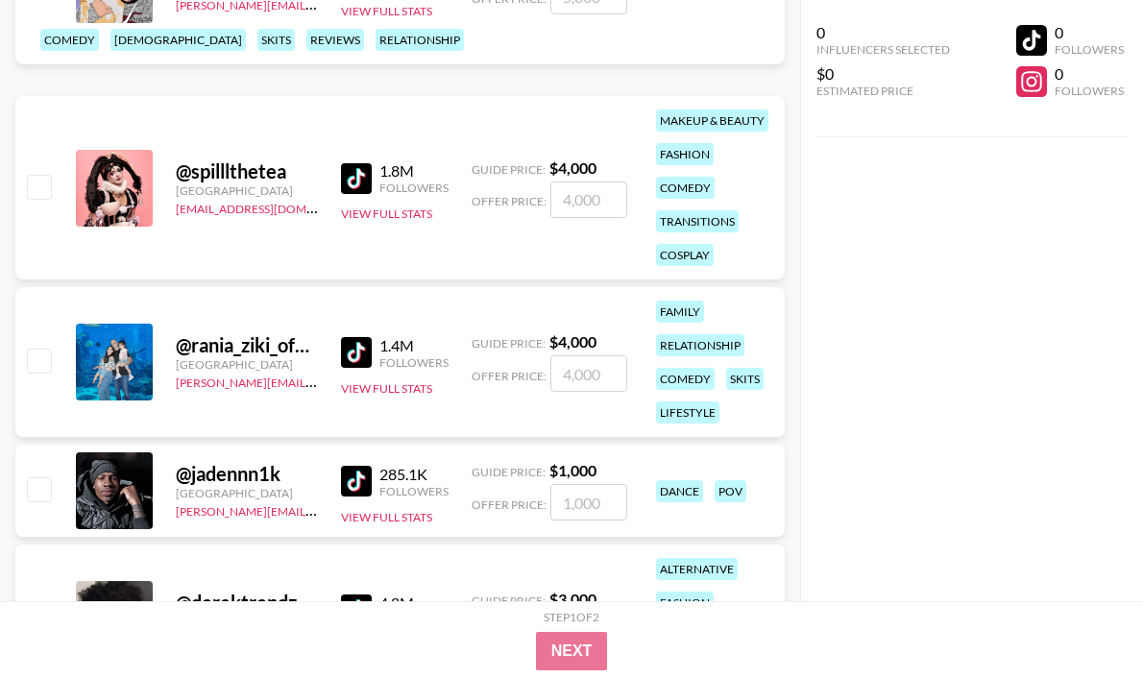
click at [372, 357] on link at bounding box center [360, 352] width 38 height 31
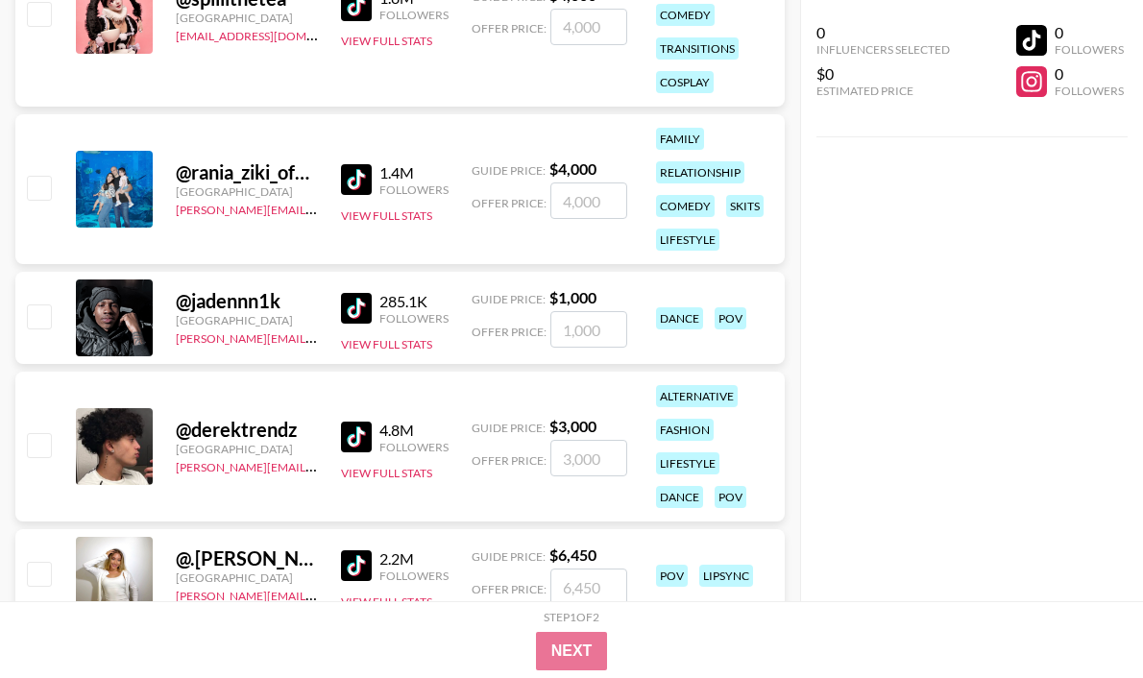
scroll to position [33822, 0]
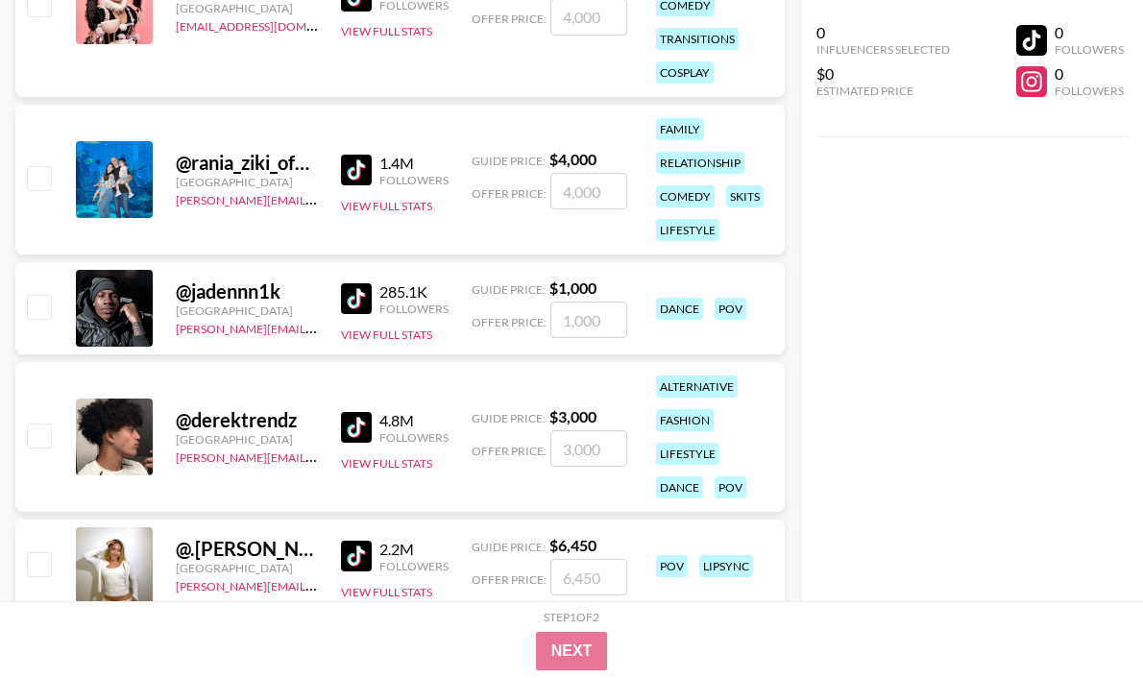
click at [359, 307] on img at bounding box center [356, 298] width 31 height 31
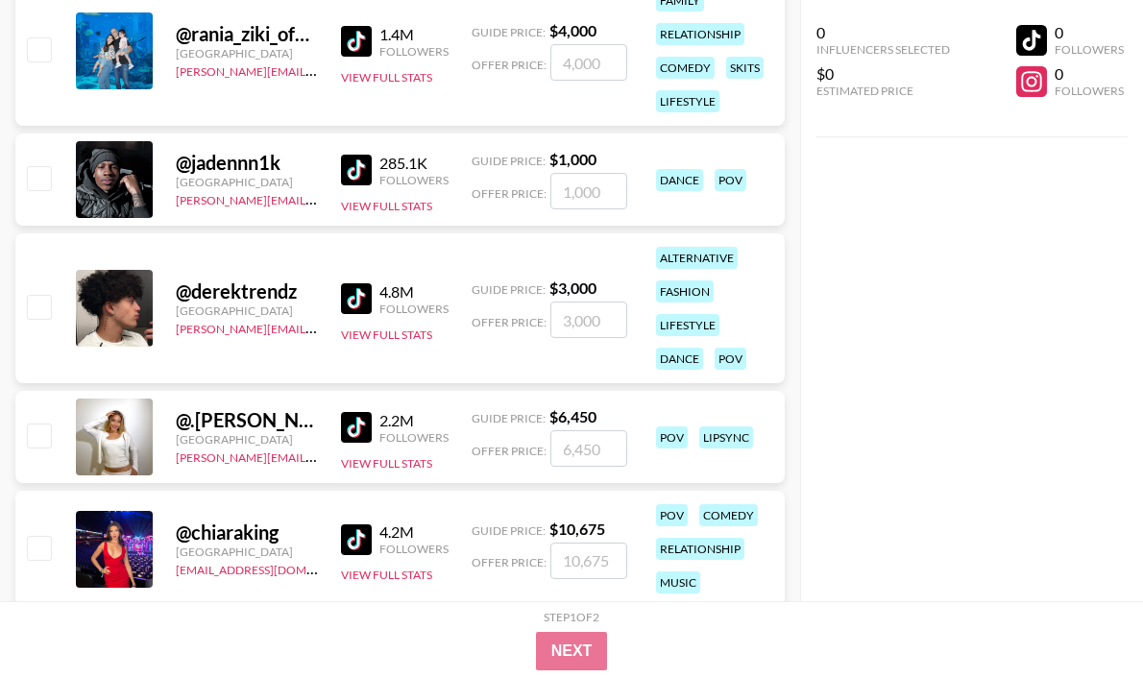
scroll to position [33952, 0]
click at [359, 302] on img at bounding box center [356, 297] width 31 height 31
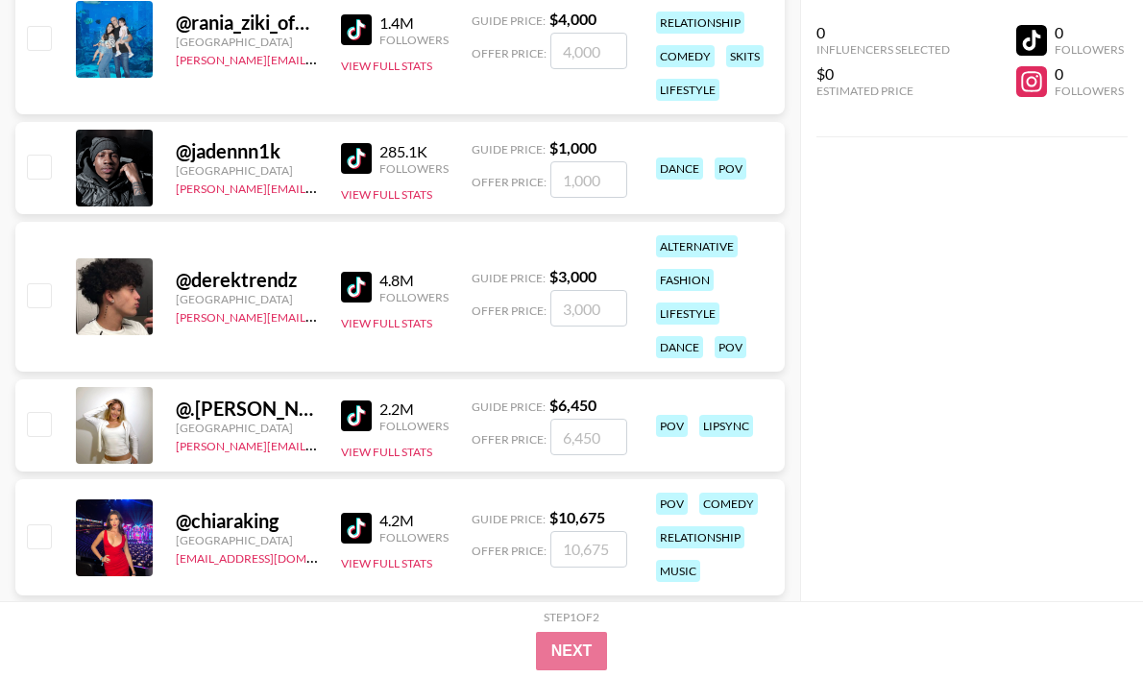
scroll to position [33989, 0]
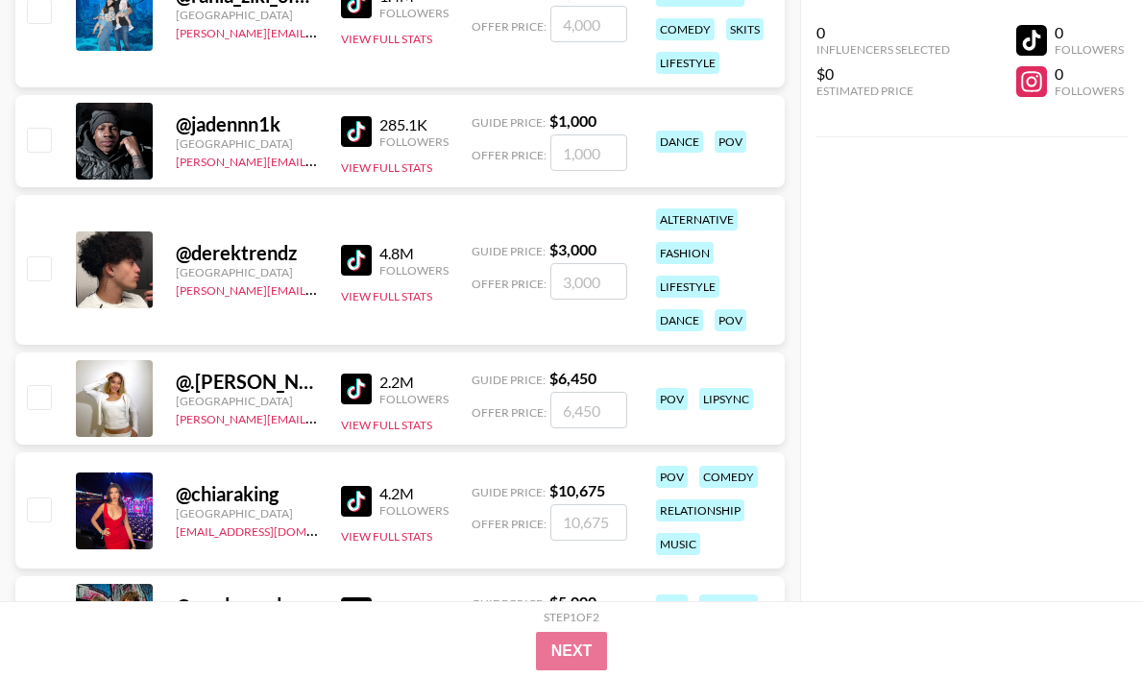
click at [362, 382] on img at bounding box center [356, 389] width 31 height 31
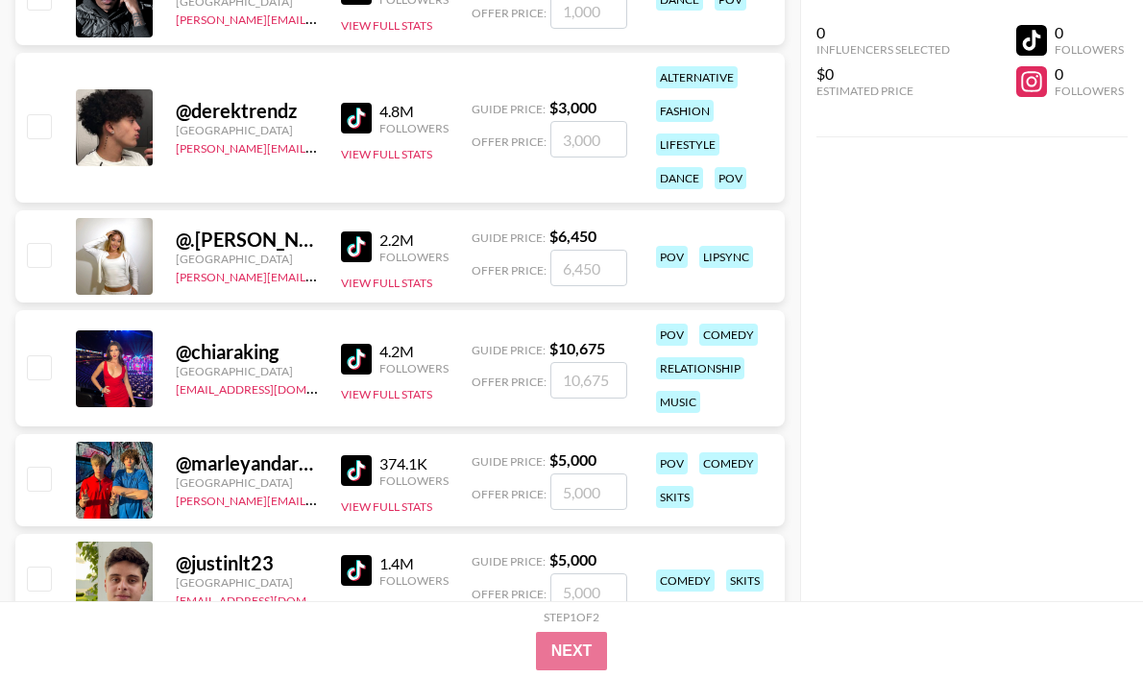
scroll to position [34150, 0]
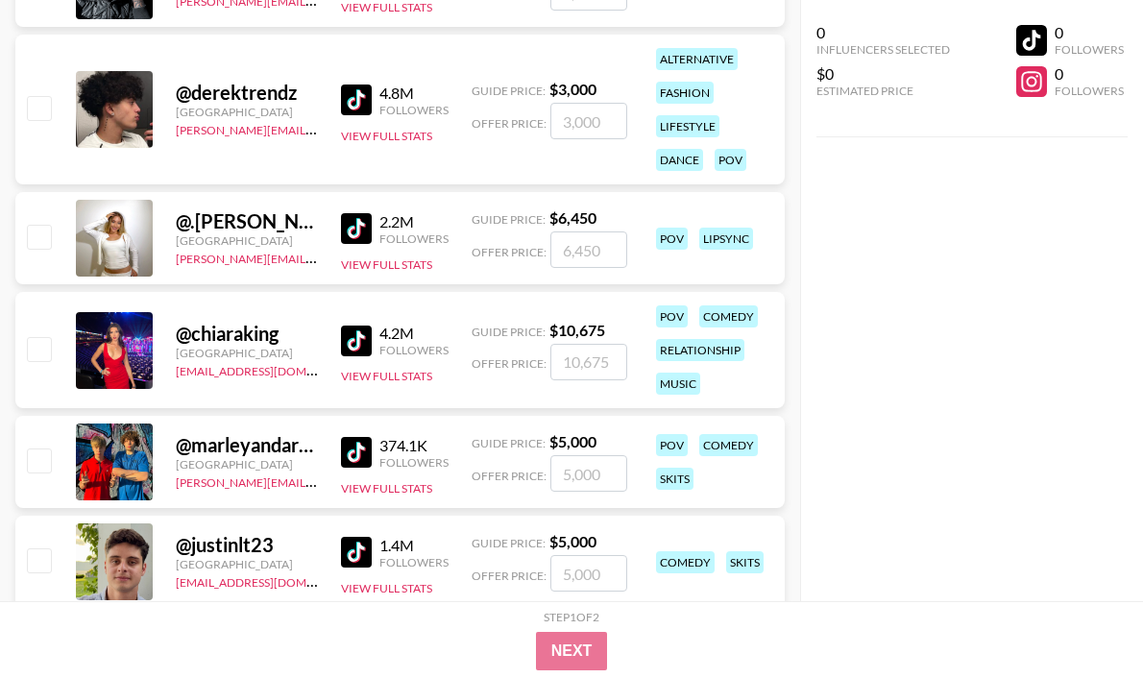
click at [367, 329] on img at bounding box center [356, 341] width 31 height 31
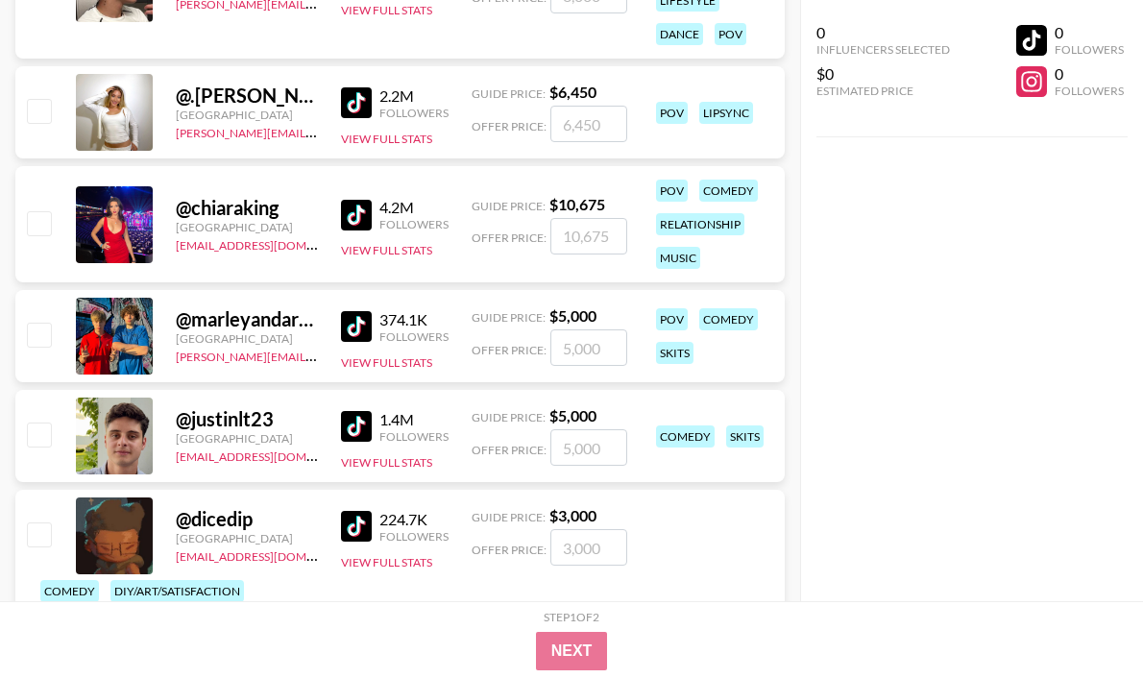
scroll to position [34279, 0]
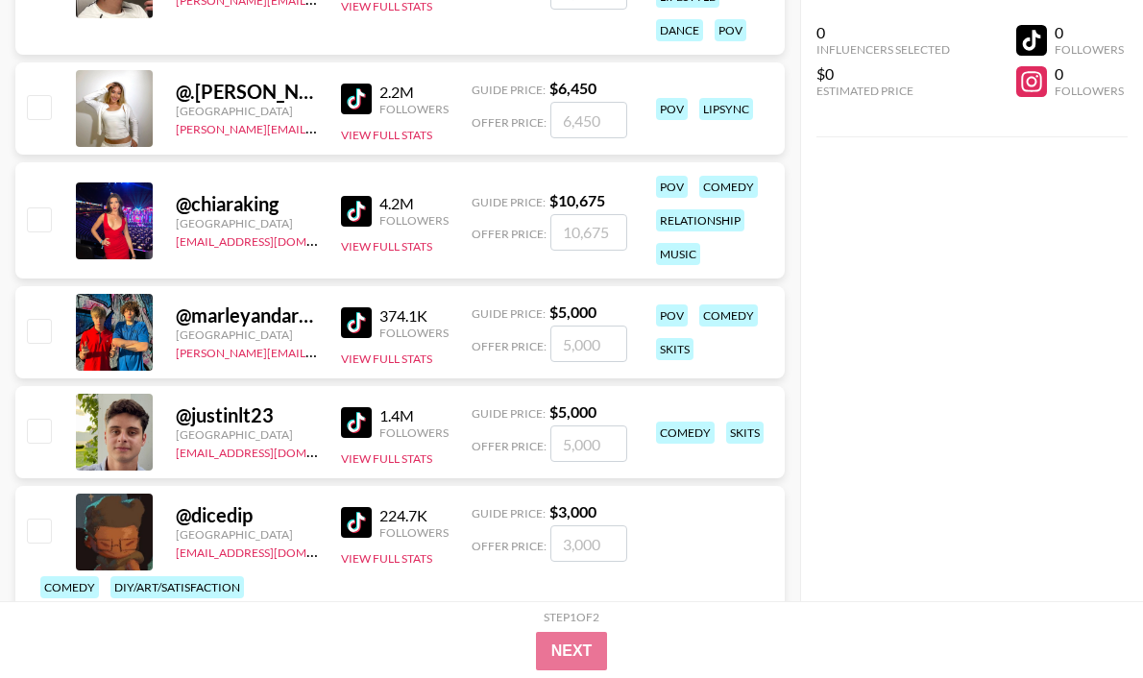
click at [358, 325] on img at bounding box center [356, 322] width 31 height 31
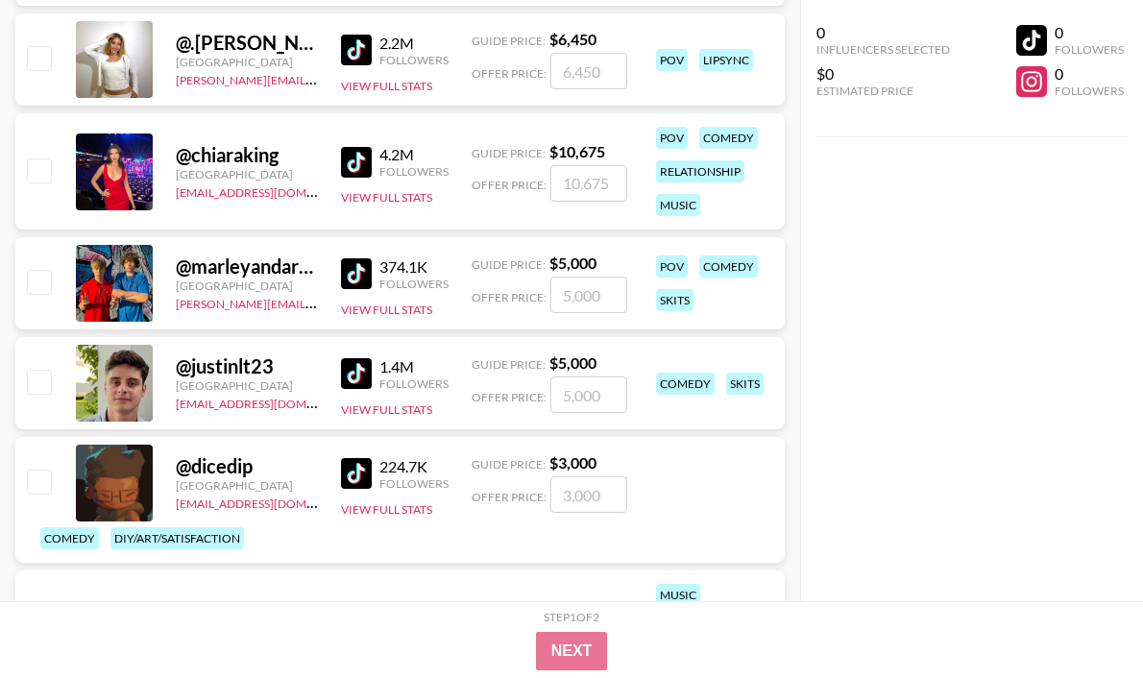
scroll to position [34405, 0]
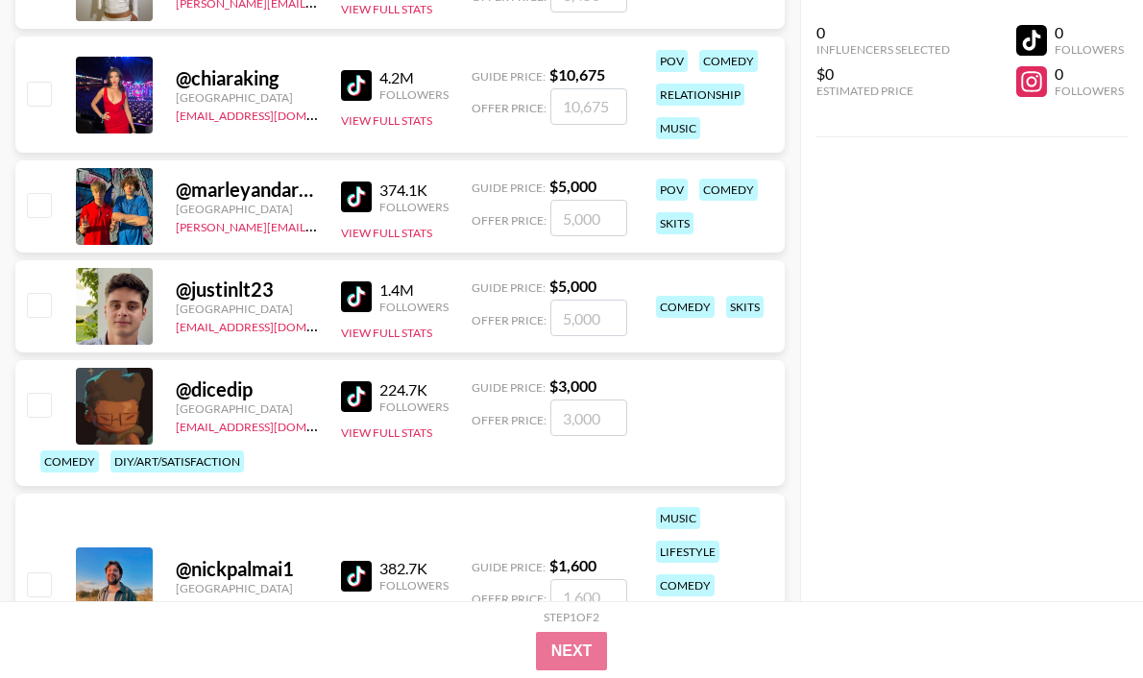
click at [359, 300] on img at bounding box center [356, 296] width 31 height 31
click at [369, 404] on img at bounding box center [356, 396] width 31 height 31
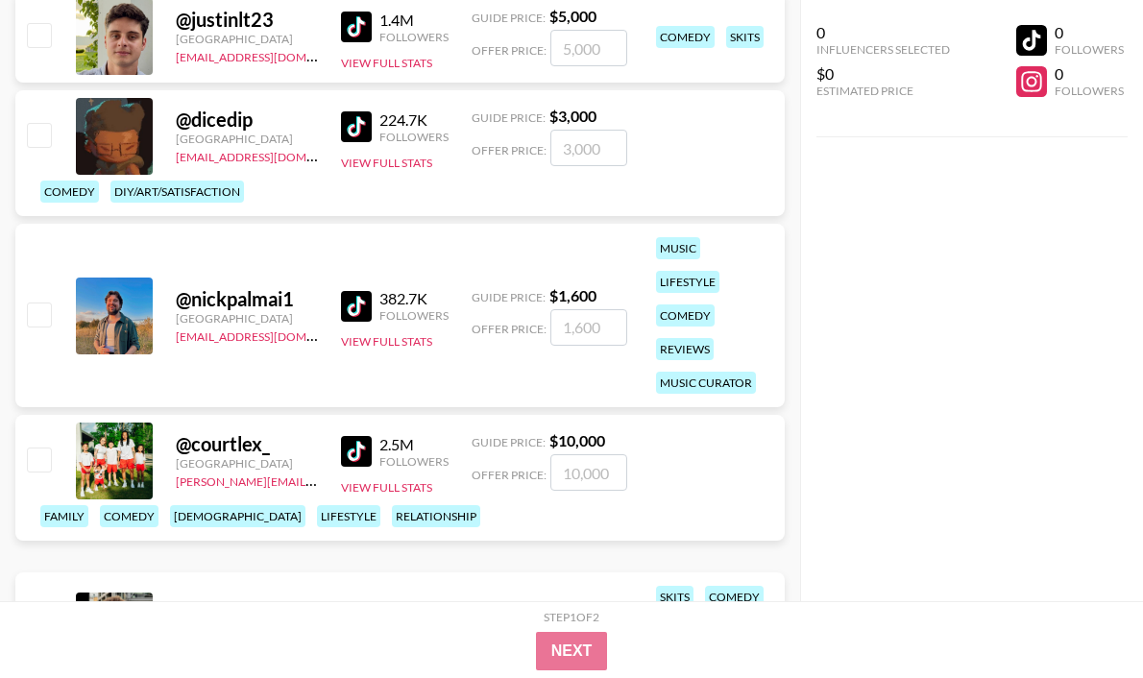
scroll to position [34692, 0]
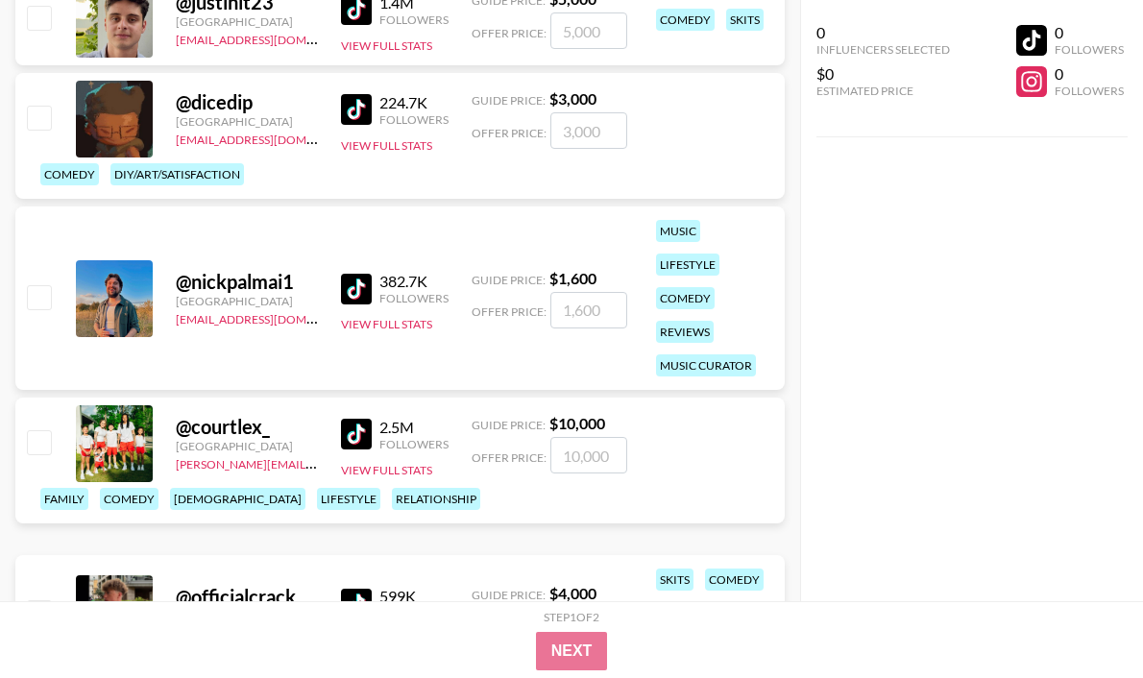
click at [361, 283] on img at bounding box center [356, 289] width 31 height 31
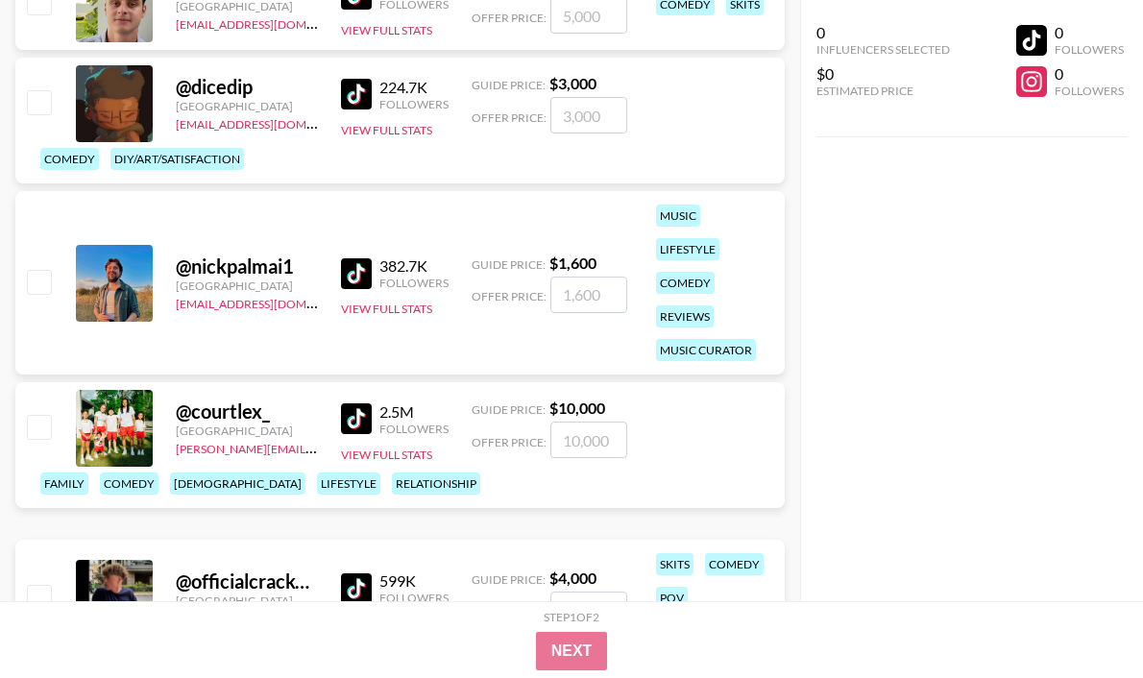
scroll to position [34729, 0]
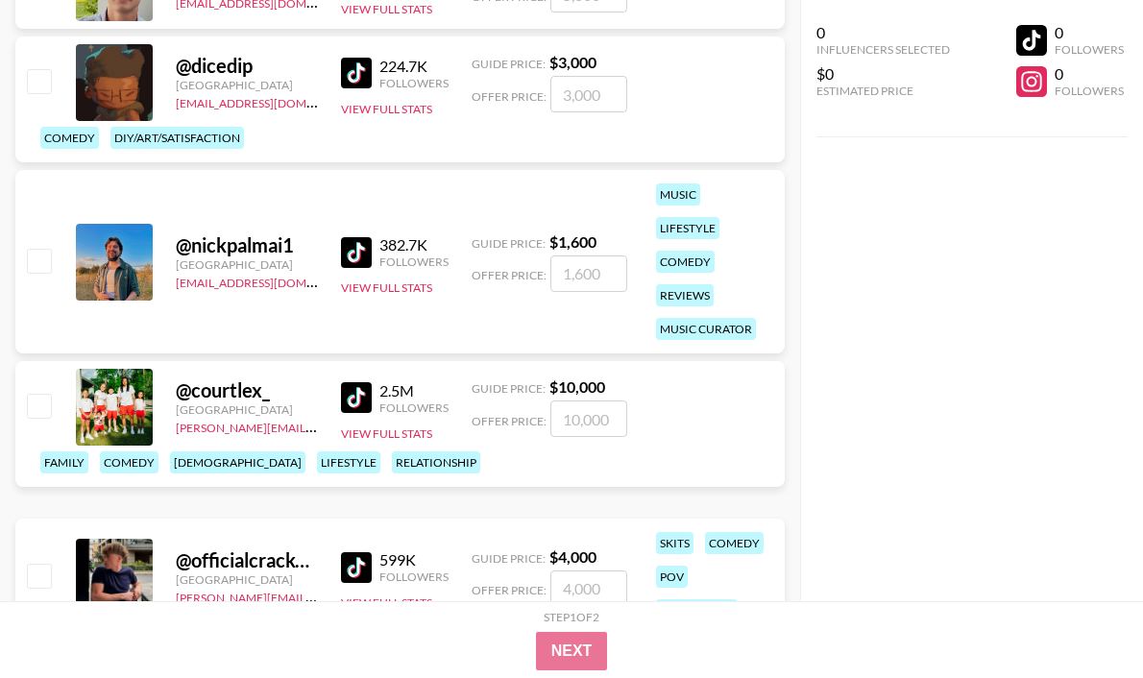
click at [357, 413] on img at bounding box center [356, 397] width 31 height 31
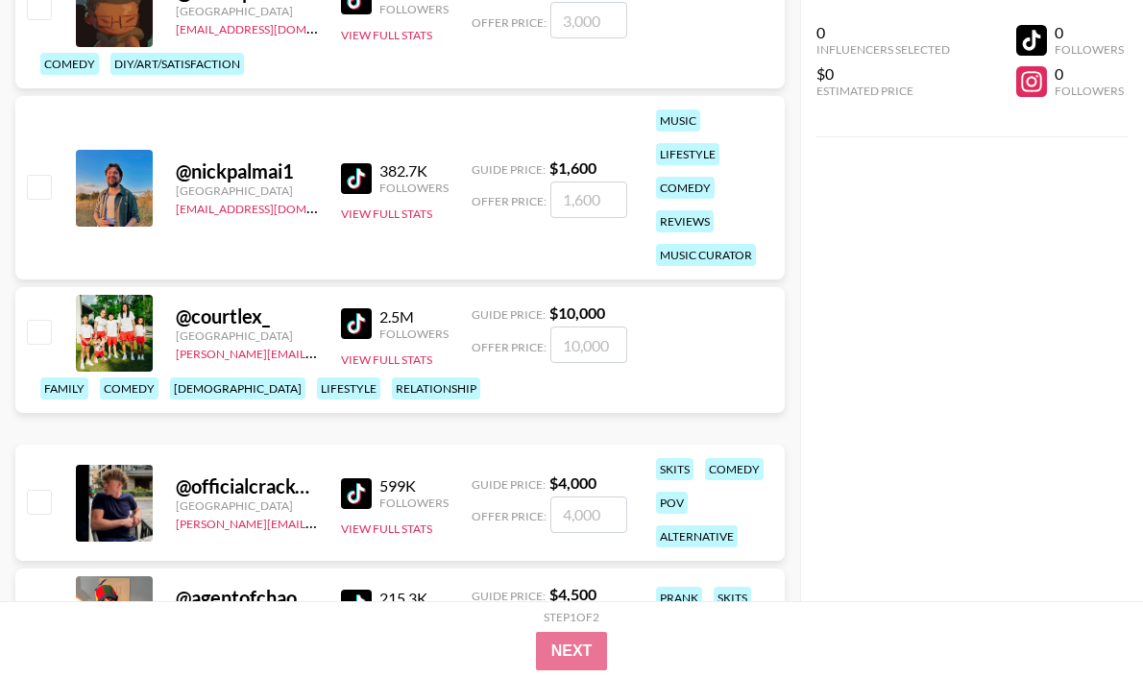
scroll to position [34887, 0]
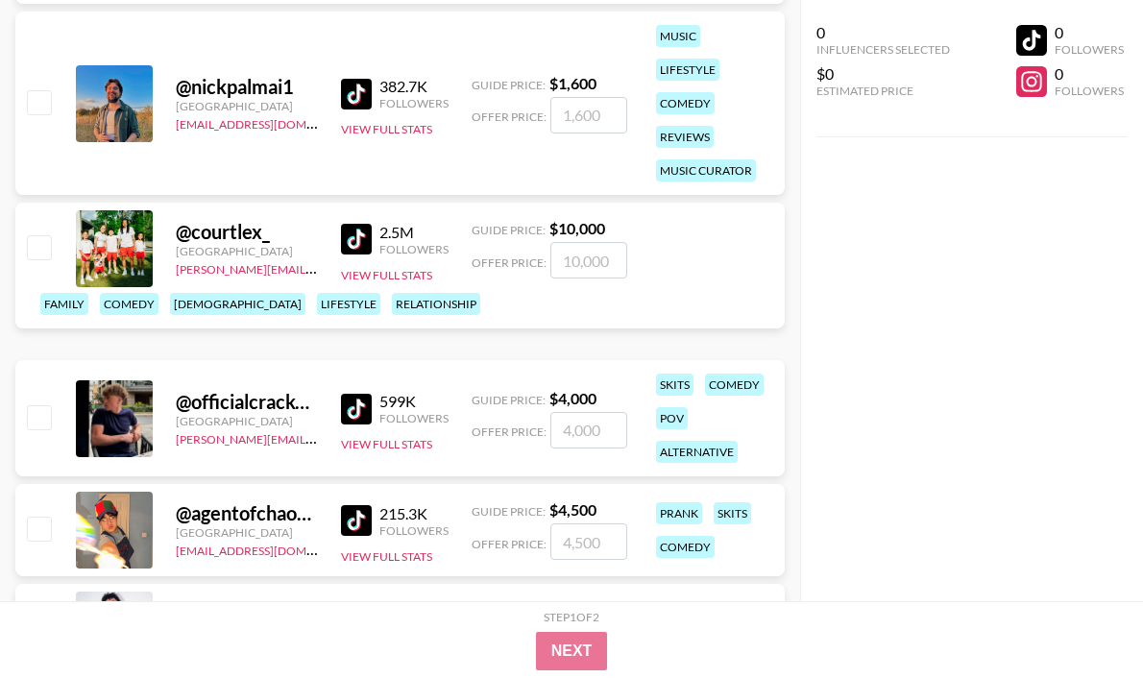
click at [360, 404] on img at bounding box center [356, 409] width 31 height 31
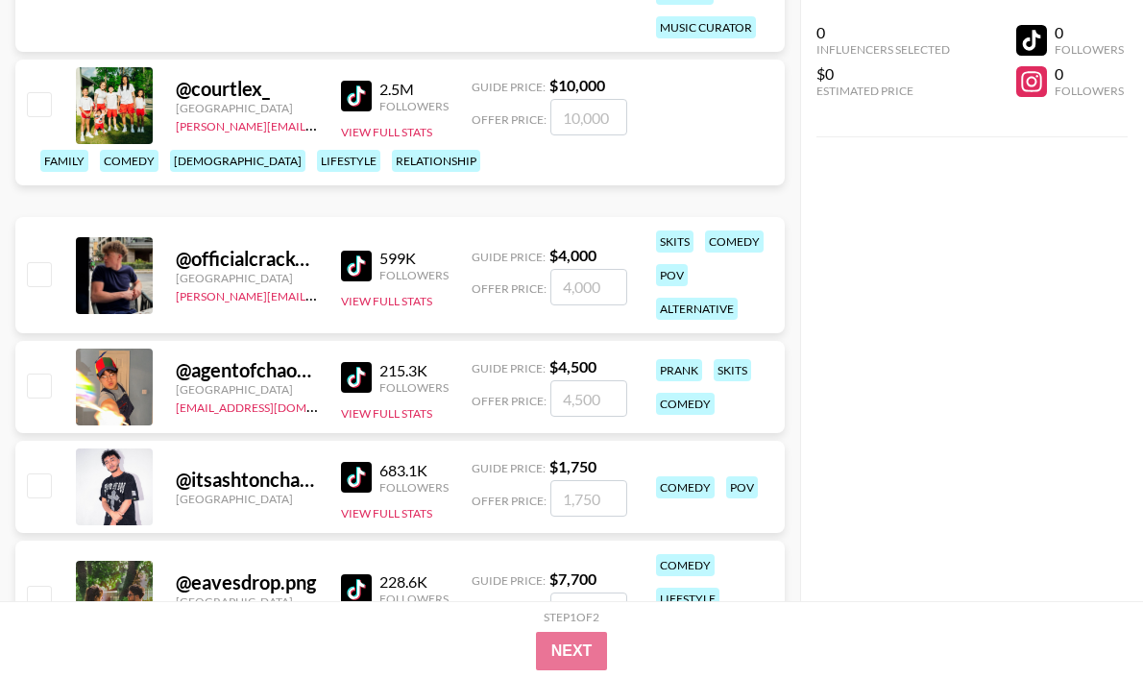
click at [364, 383] on img at bounding box center [356, 377] width 31 height 31
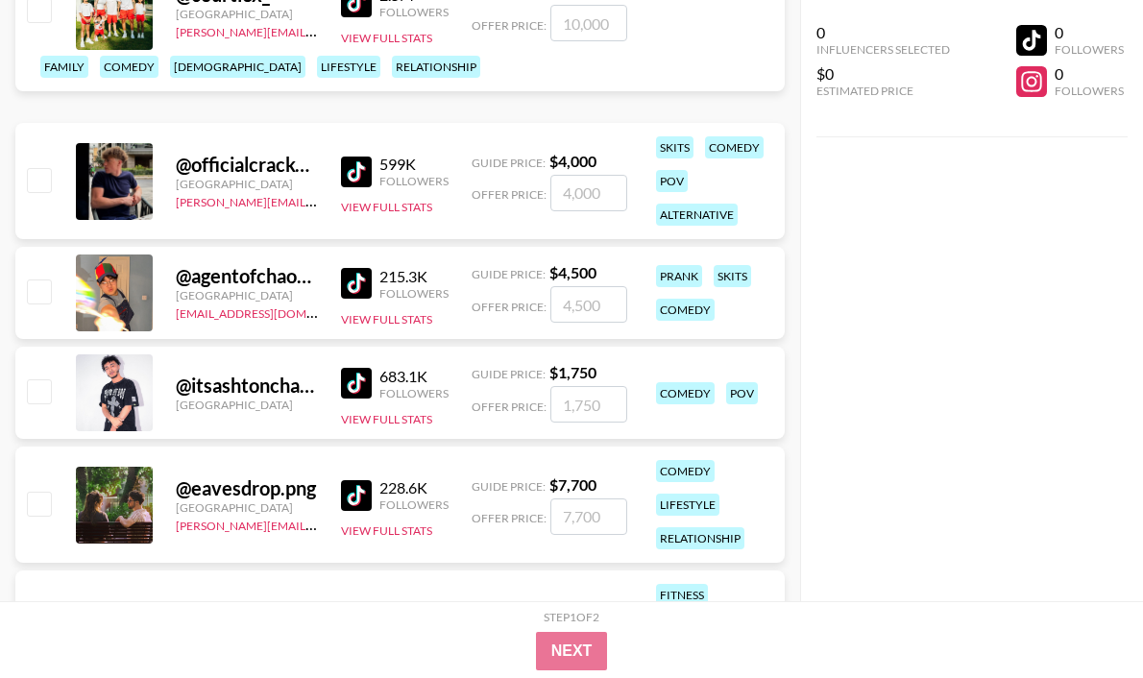
scroll to position [35137, 0]
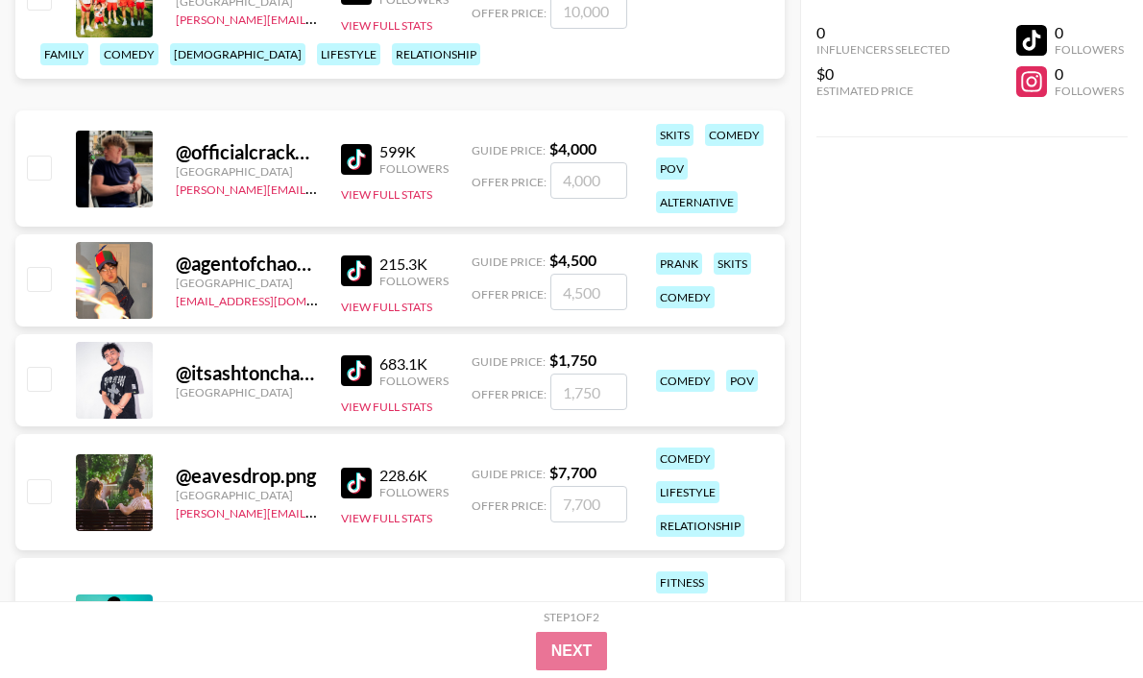
click at [362, 371] on img at bounding box center [356, 370] width 31 height 31
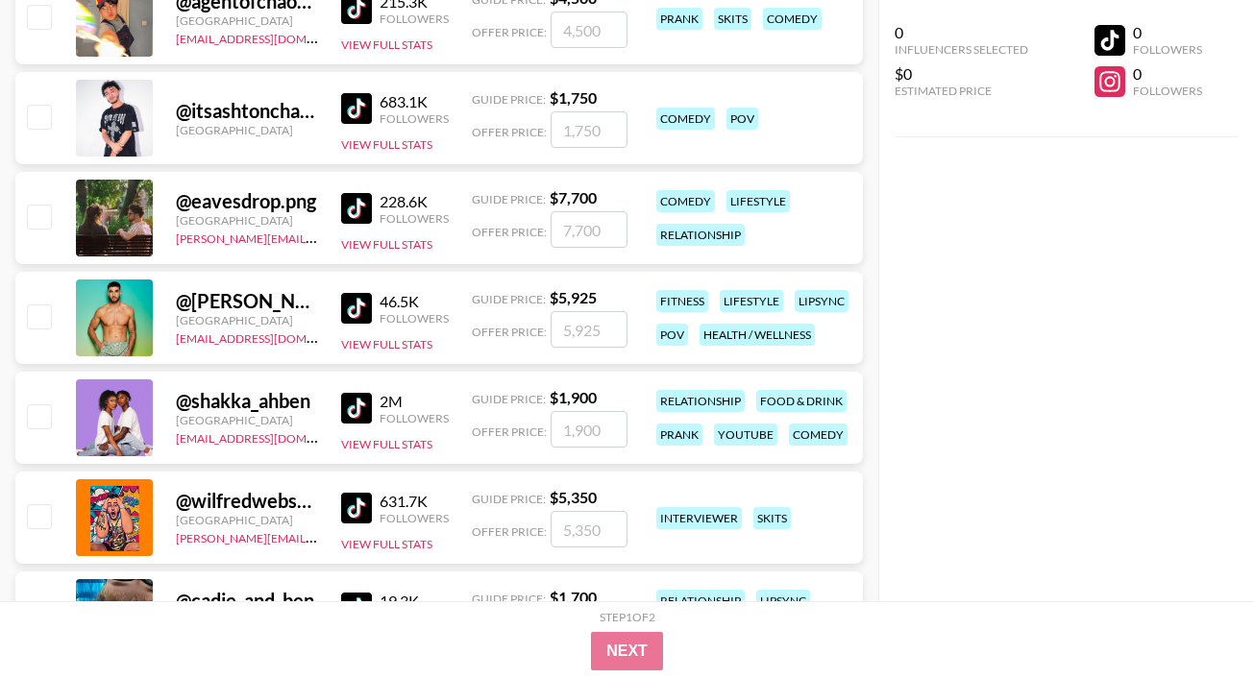
scroll to position [34806, 0]
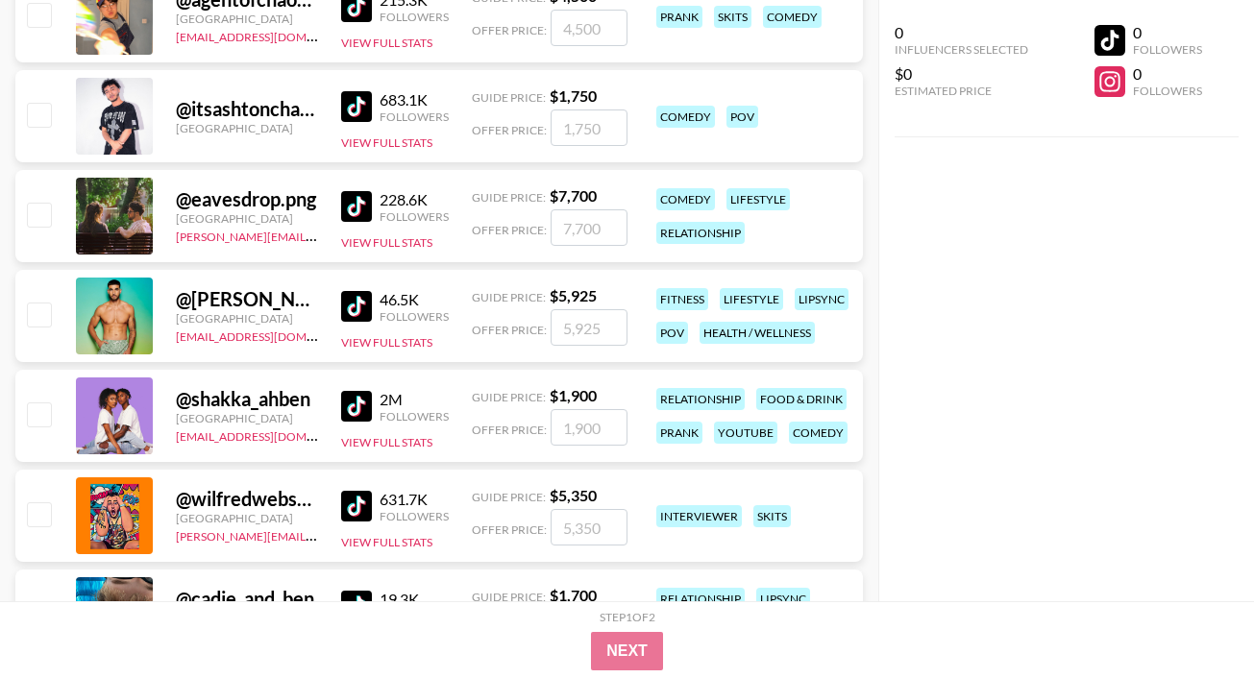
click at [356, 214] on img at bounding box center [356, 206] width 31 height 31
click at [354, 309] on img at bounding box center [356, 306] width 31 height 31
click at [352, 410] on img at bounding box center [356, 406] width 31 height 31
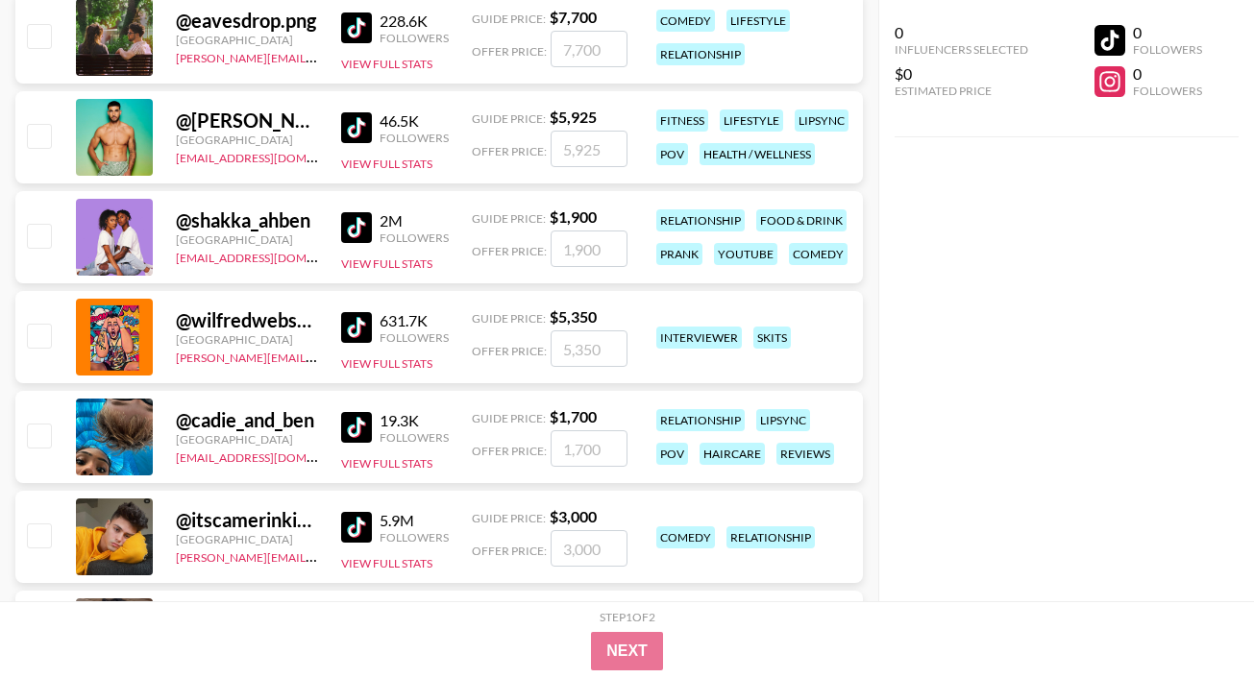
scroll to position [35012, 0]
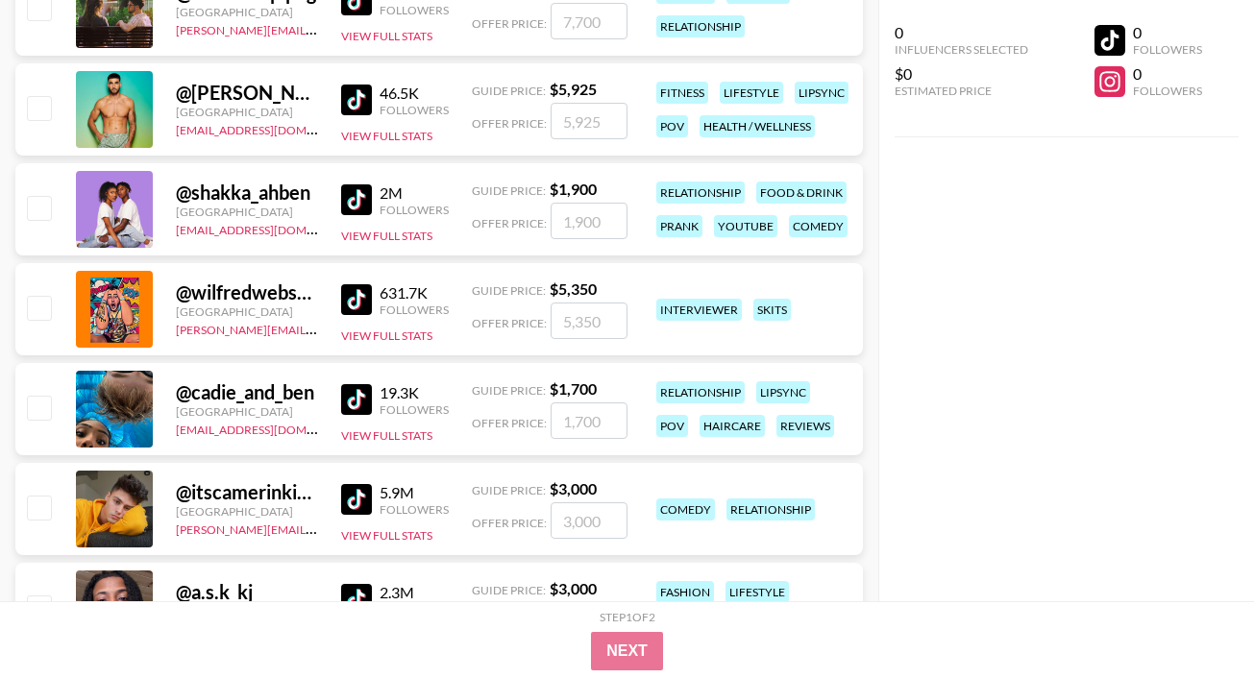
click at [360, 308] on img at bounding box center [356, 299] width 31 height 31
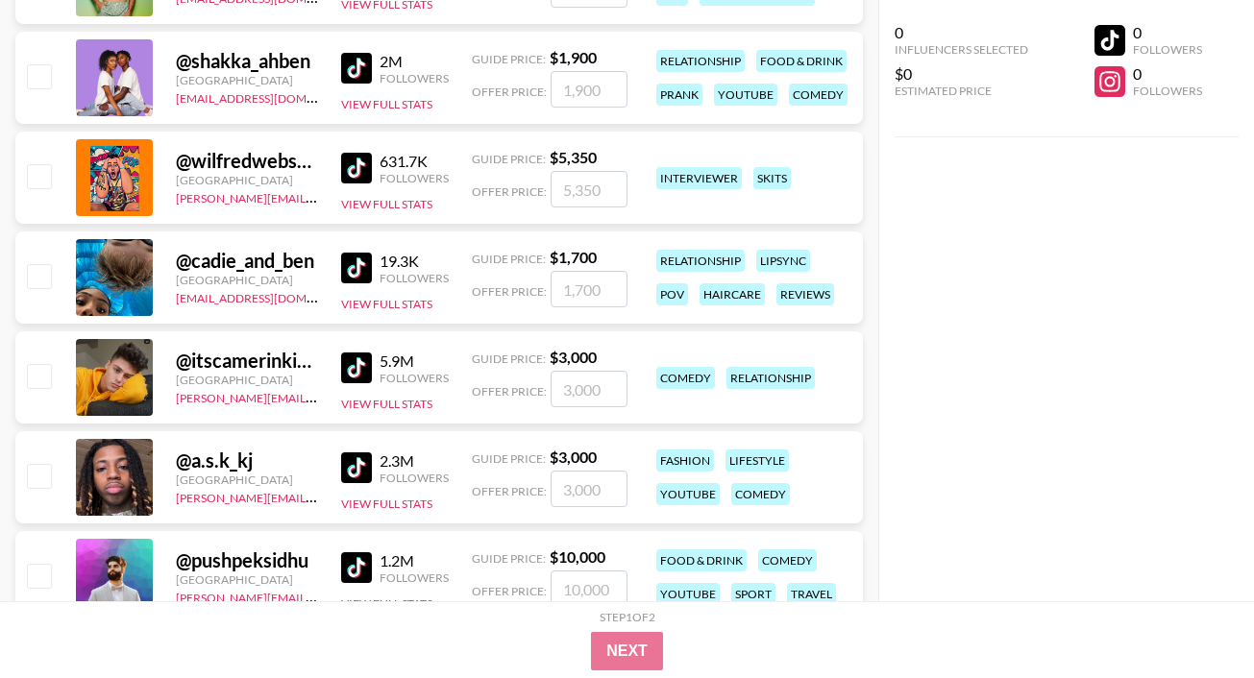
scroll to position [35176, 0]
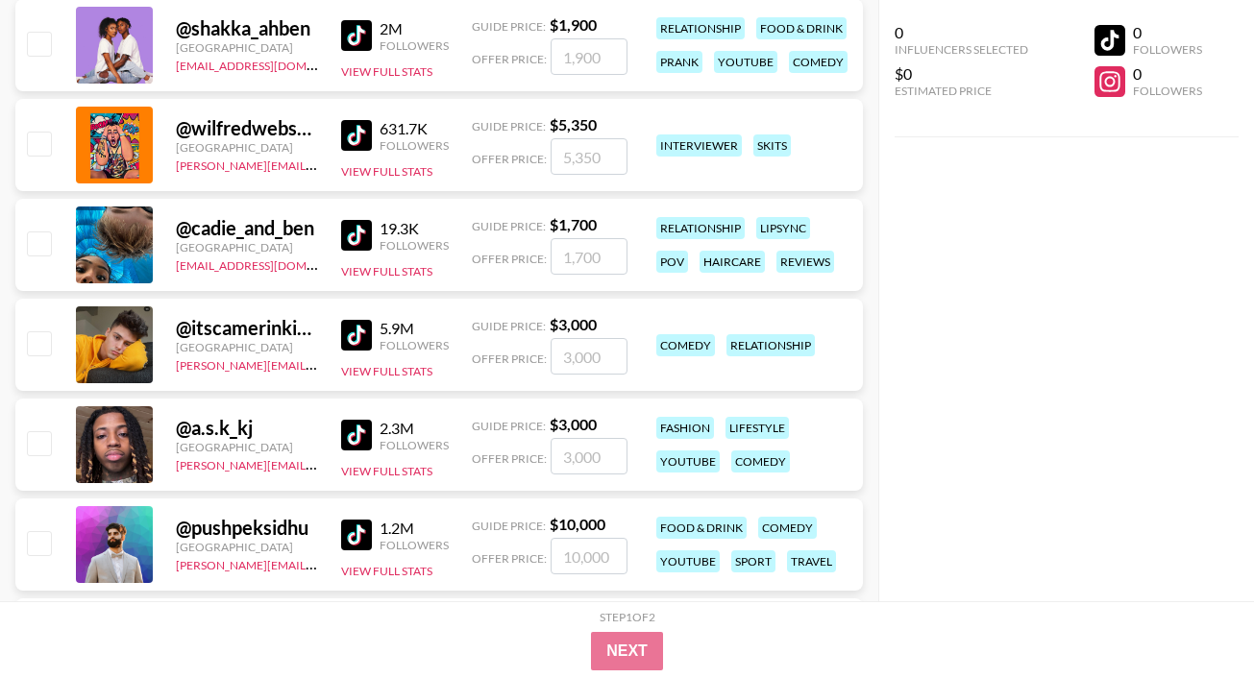
click at [364, 234] on img at bounding box center [356, 235] width 31 height 31
click at [354, 344] on img at bounding box center [356, 335] width 31 height 31
click at [355, 433] on img at bounding box center [356, 435] width 31 height 31
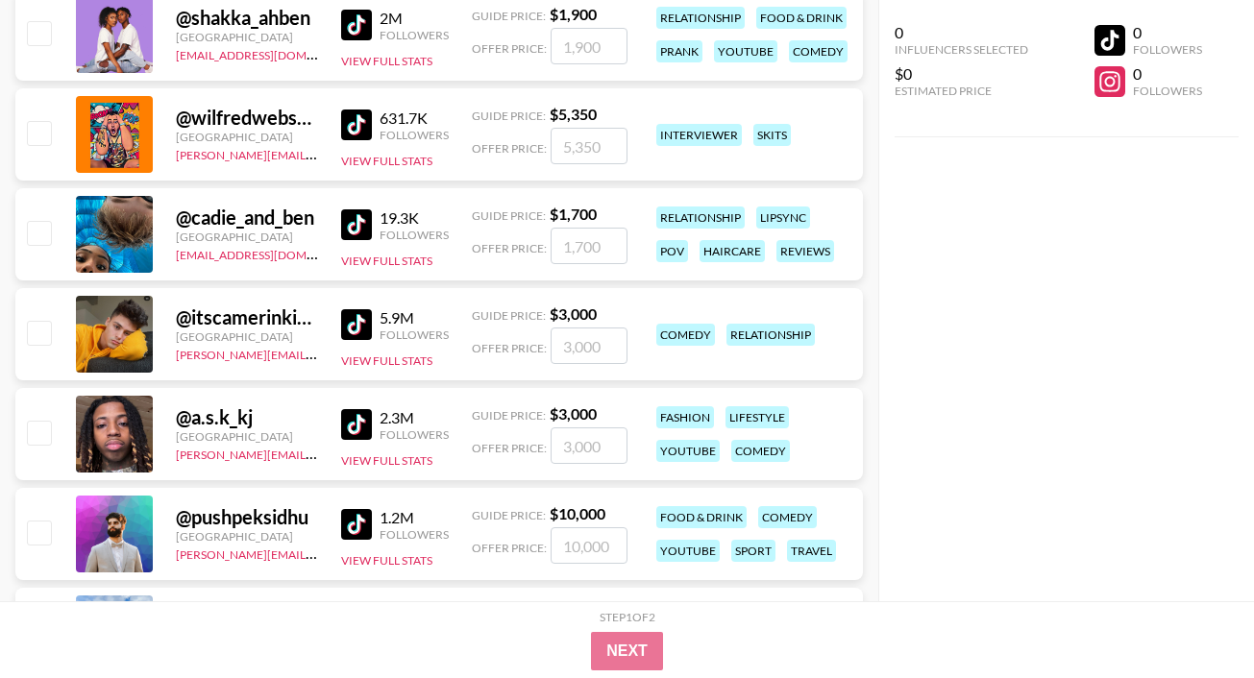
scroll to position [35199, 0]
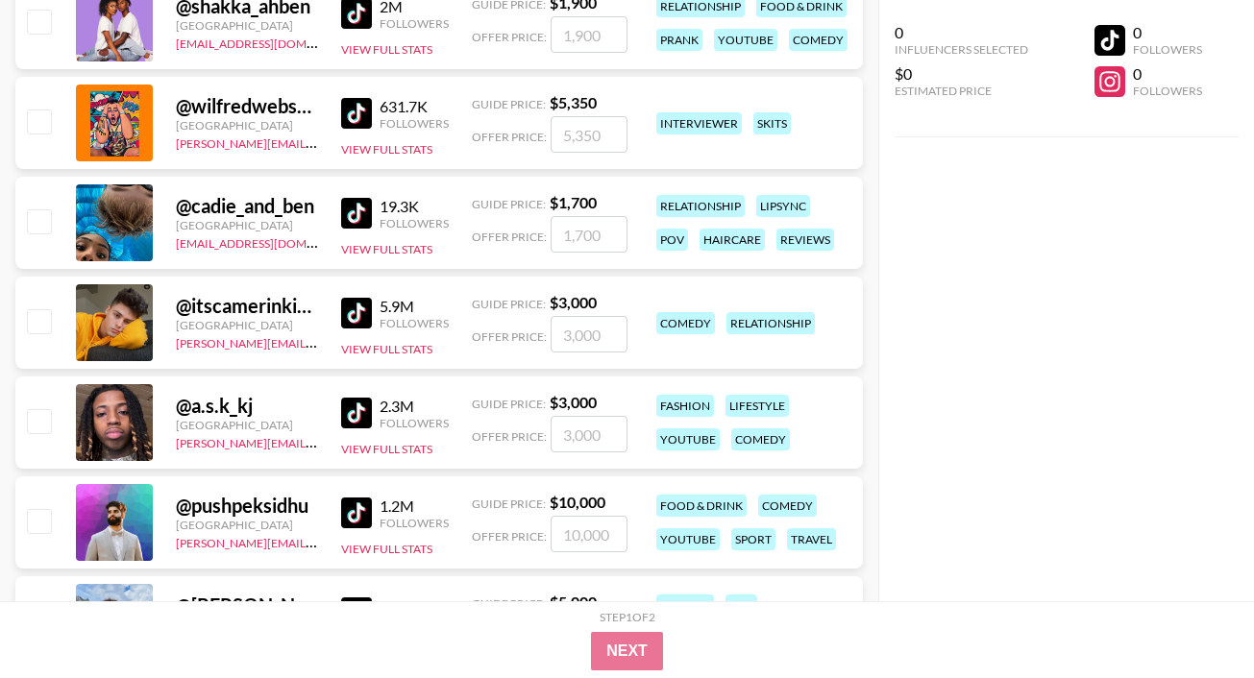
click at [350, 507] on img at bounding box center [356, 513] width 31 height 31
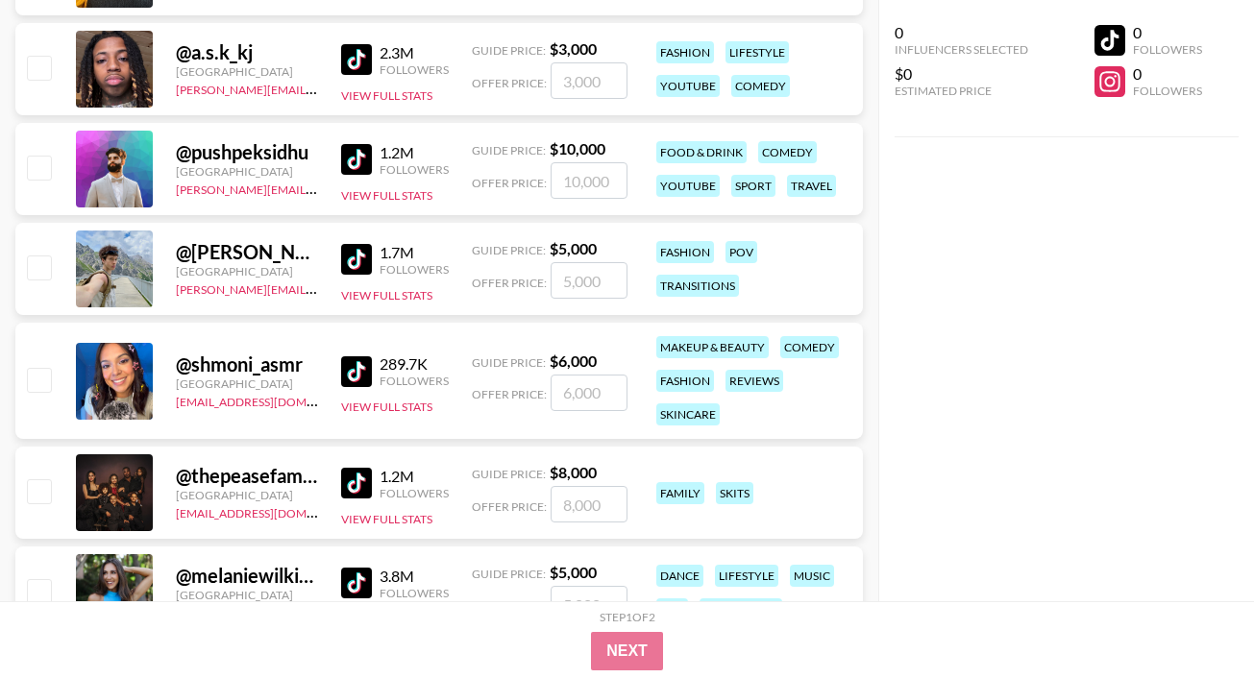
scroll to position [35564, 0]
